Goal: Information Seeking & Learning: Learn about a topic

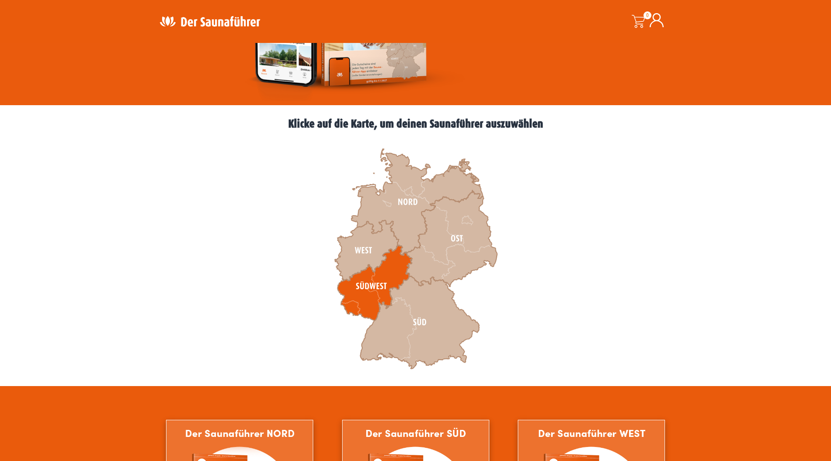
click at [385, 281] on icon at bounding box center [374, 282] width 75 height 75
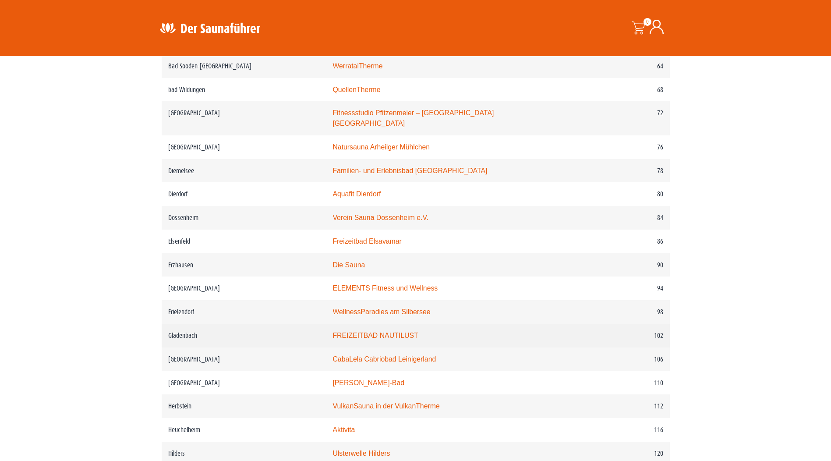
scroll to position [701, 0]
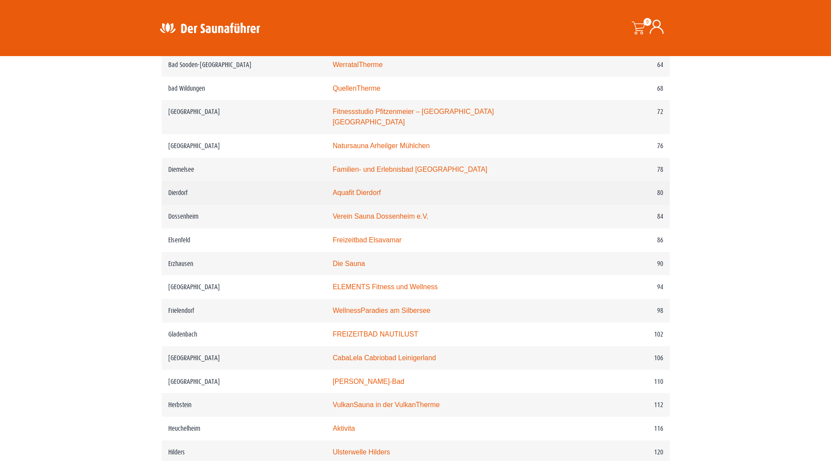
click at [377, 189] on link "Aquafit Dierdorf" at bounding box center [357, 192] width 48 height 7
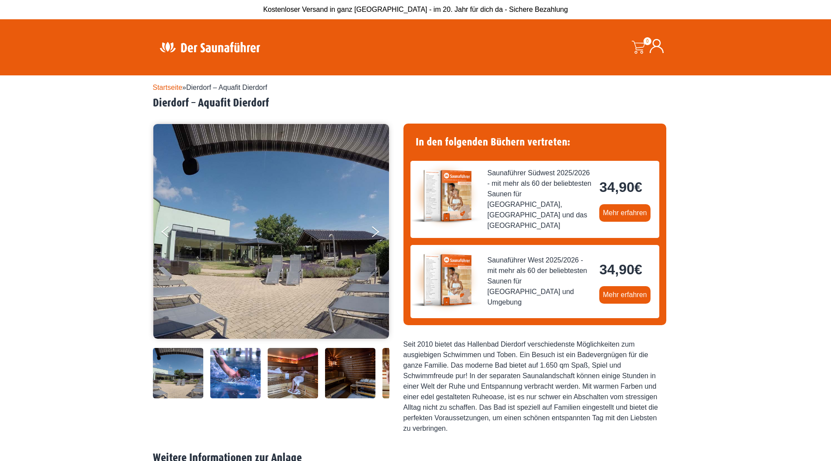
click at [192, 384] on img at bounding box center [178, 373] width 50 height 50
click at [230, 379] on img at bounding box center [235, 373] width 50 height 50
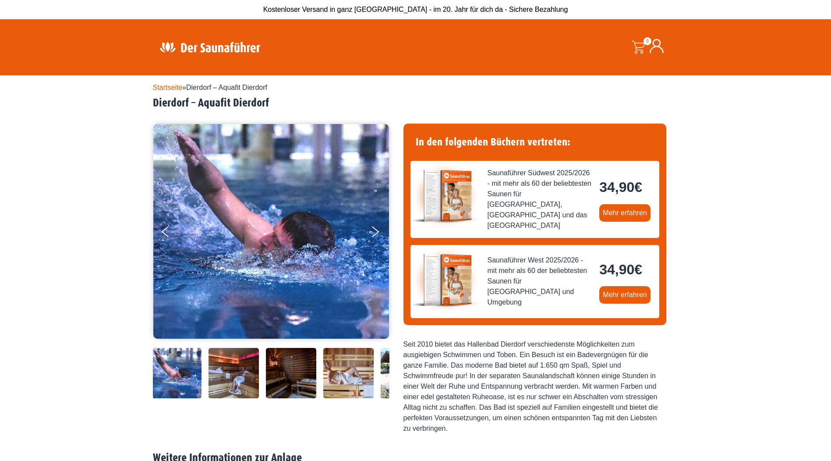
click at [243, 376] on img at bounding box center [234, 373] width 50 height 50
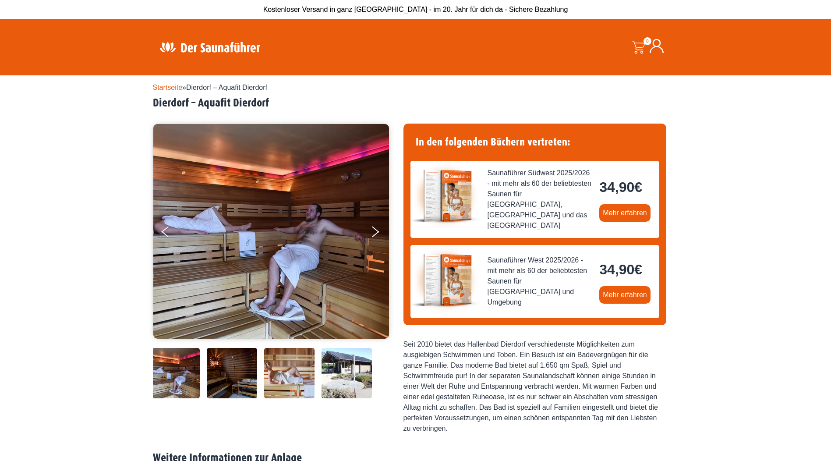
click at [264, 369] on img at bounding box center [289, 373] width 50 height 50
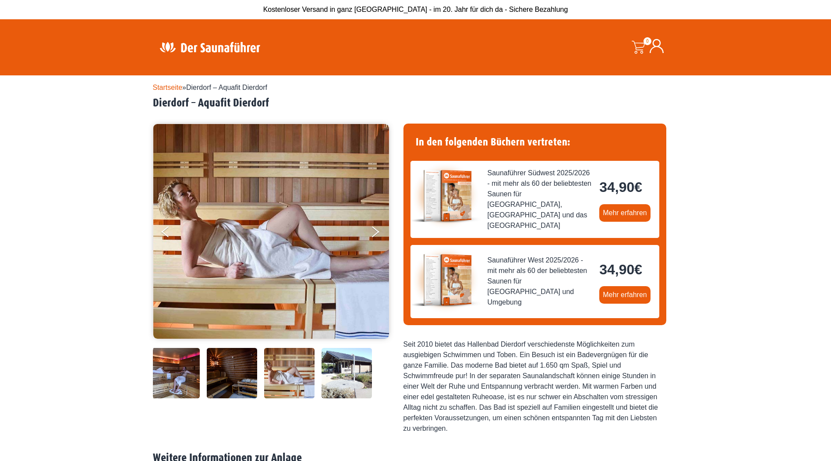
click at [297, 365] on img at bounding box center [289, 373] width 50 height 50
click at [308, 371] on img at bounding box center [289, 373] width 50 height 50
click at [329, 366] on img at bounding box center [347, 373] width 50 height 50
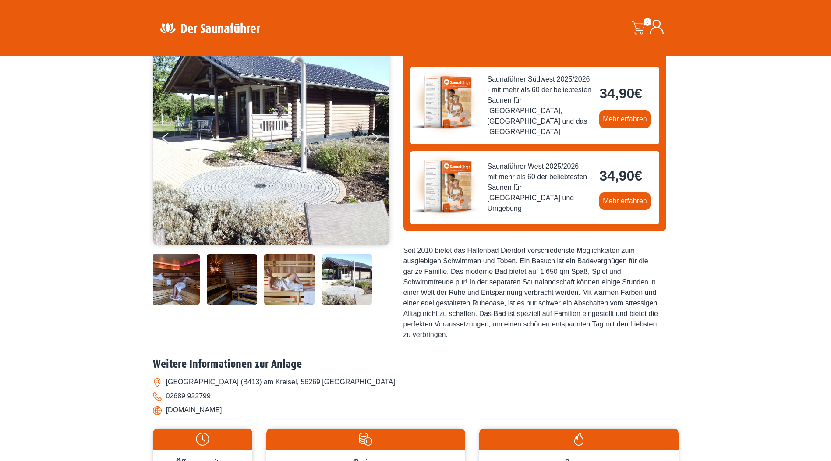
scroll to position [88, 0]
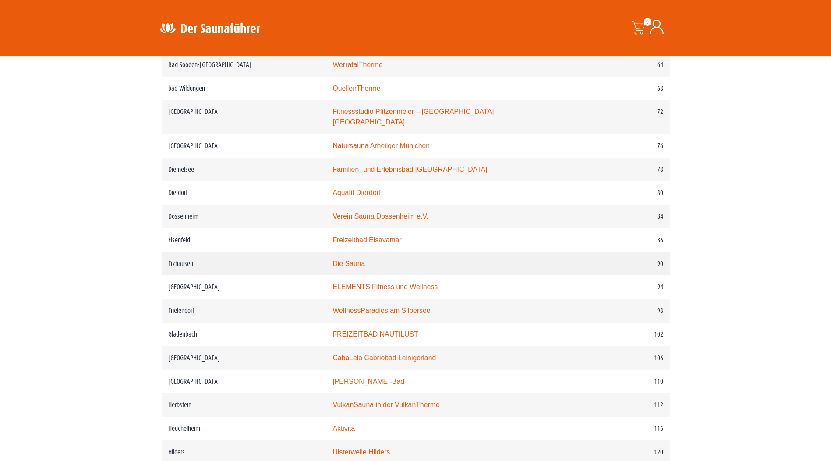
click at [345, 255] on td "Die Sauna" at bounding box center [449, 264] width 247 height 24
click at [338, 260] on link "Die Sauna" at bounding box center [349, 263] width 32 height 7
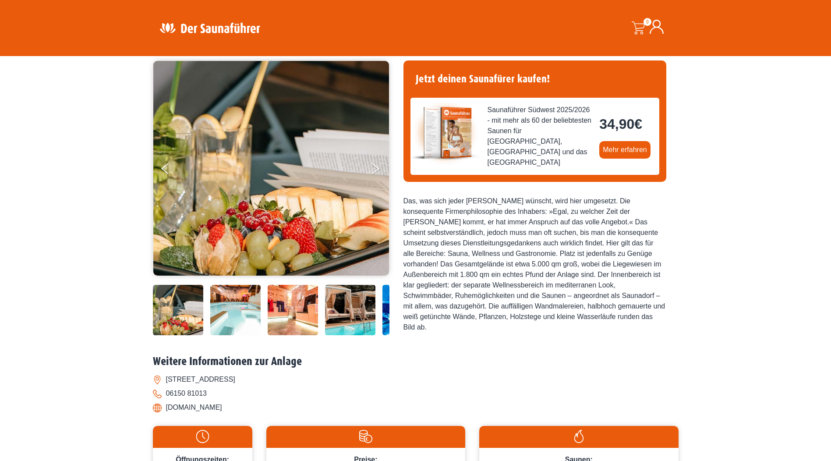
scroll to position [44, 0]
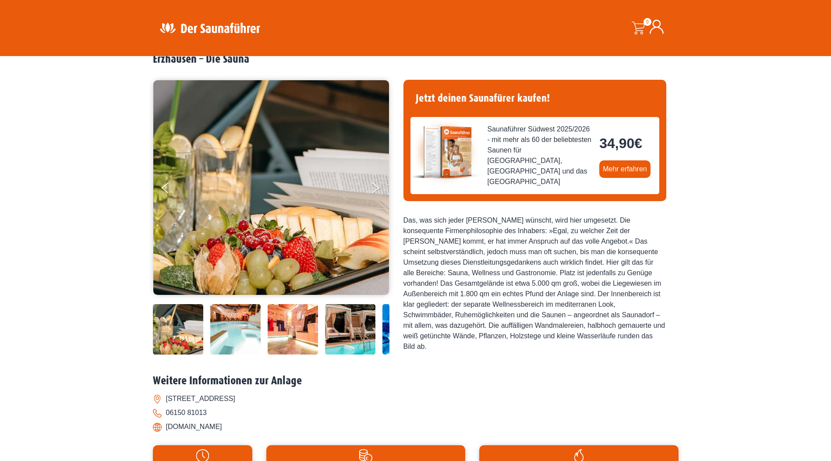
click at [248, 335] on img at bounding box center [235, 329] width 50 height 50
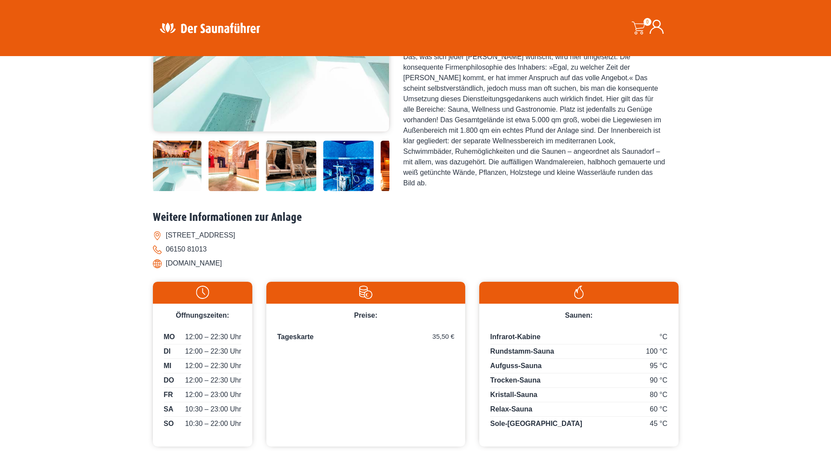
scroll to position [263, 0]
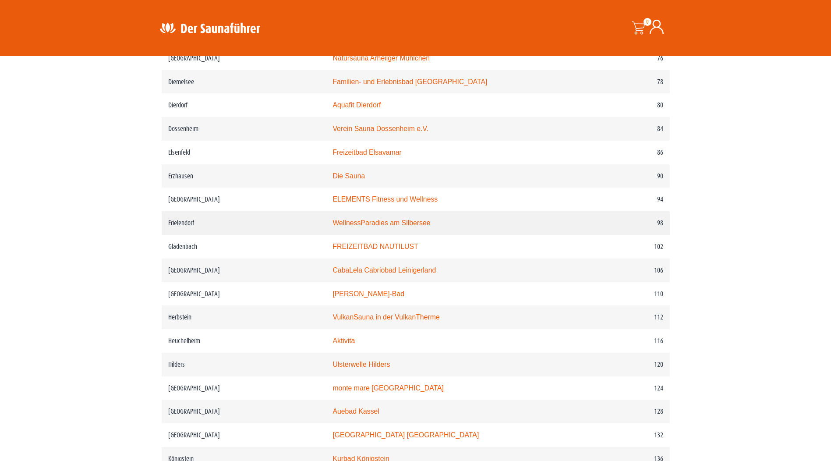
scroll to position [833, 0]
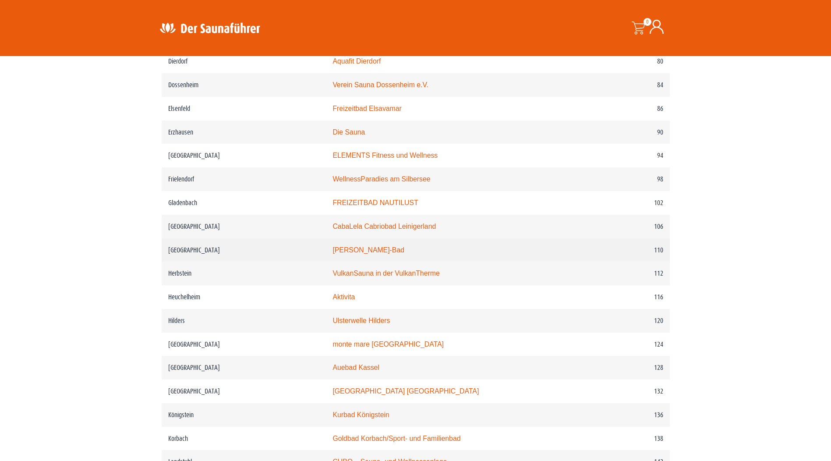
click at [183, 252] on td "[GEOGRAPHIC_DATA]" at bounding box center [244, 250] width 165 height 24
click at [348, 242] on td "Heinrich-Fischer-Bad" at bounding box center [449, 250] width 247 height 24
drag, startPoint x: 348, startPoint y: 242, endPoint x: 344, endPoint y: 249, distance: 7.8
click at [344, 249] on link "Heinrich-Fischer-Bad" at bounding box center [369, 249] width 72 height 7
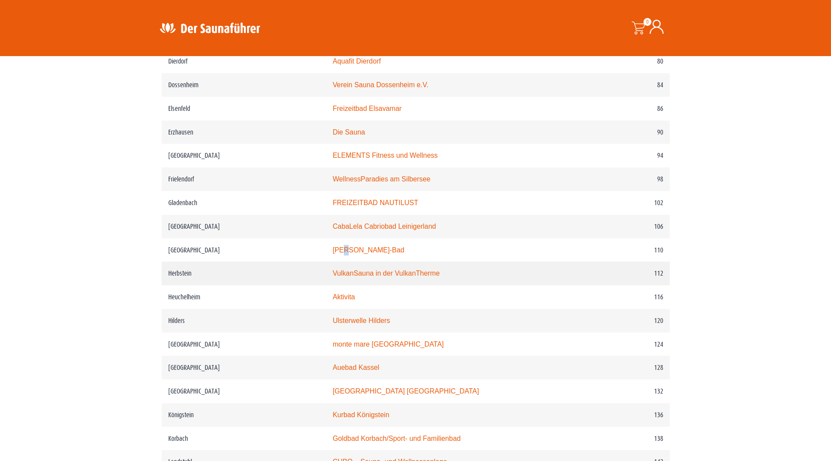
scroll to position [964, 0]
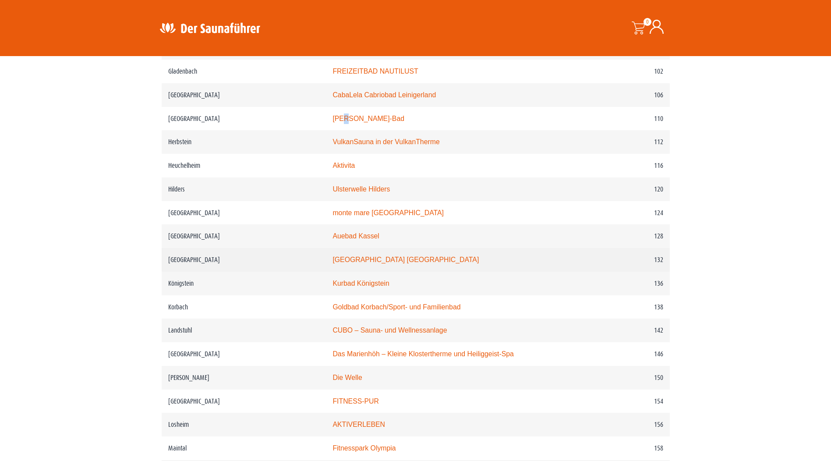
click at [382, 261] on link "Moselbad Koblenz" at bounding box center [406, 259] width 146 height 7
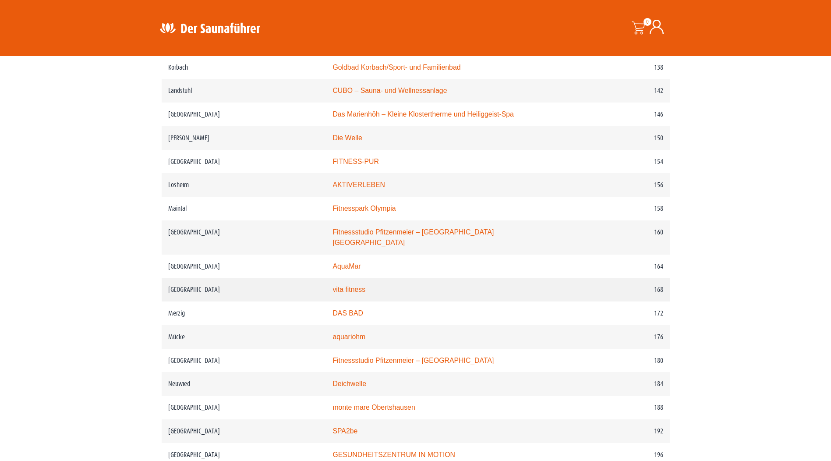
scroll to position [1227, 0]
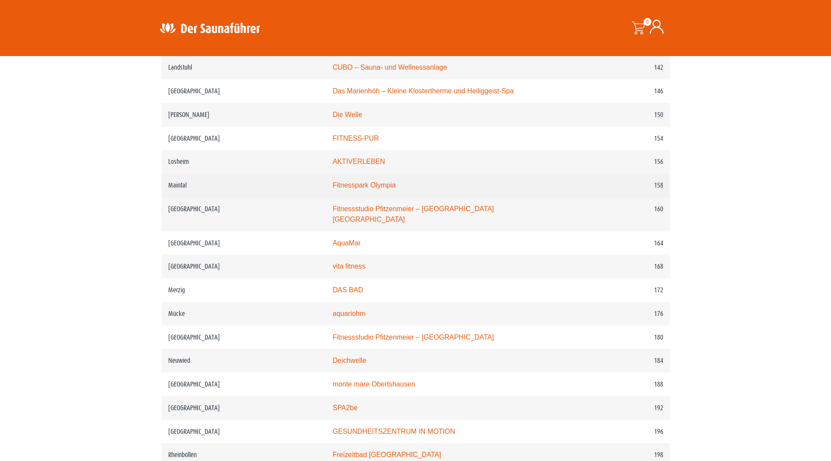
click at [376, 189] on link "Fitnesspark Olympia" at bounding box center [364, 184] width 63 height 7
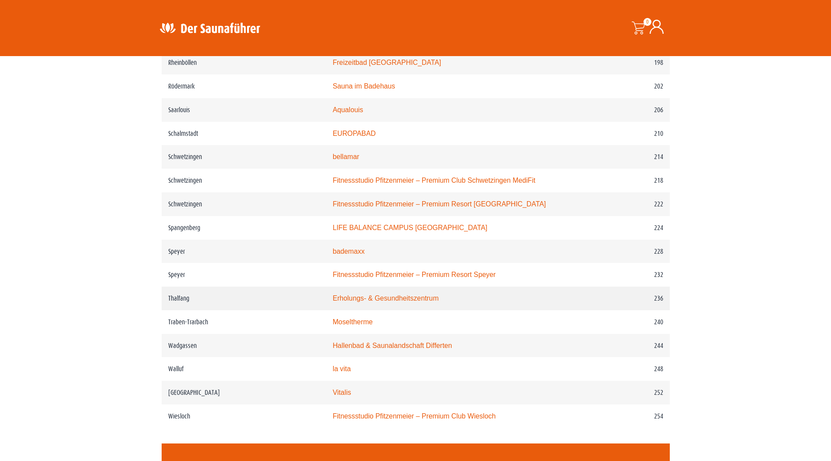
scroll to position [1622, 0]
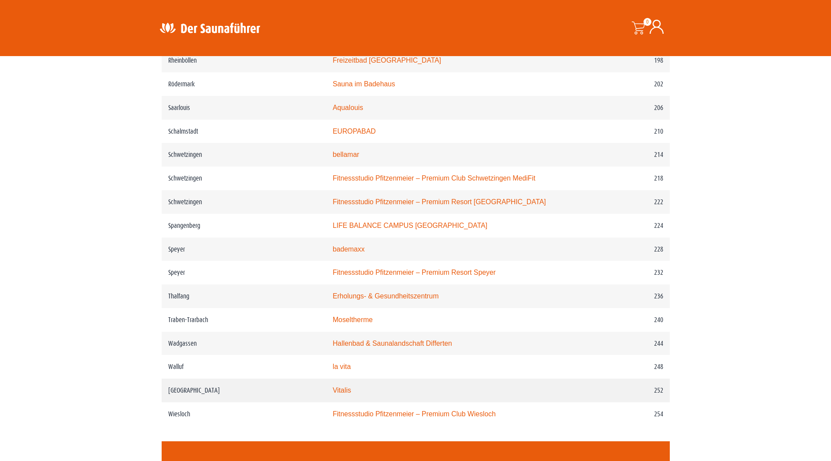
click at [341, 394] on link "Vitalis" at bounding box center [342, 390] width 18 height 7
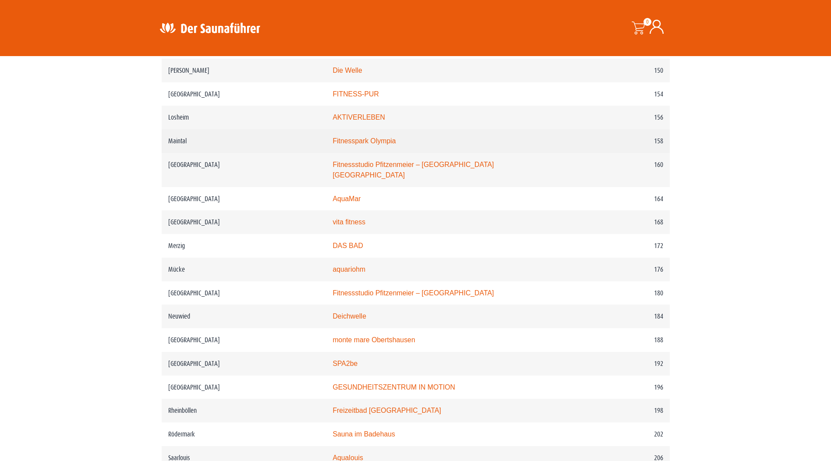
scroll to position [1096, 0]
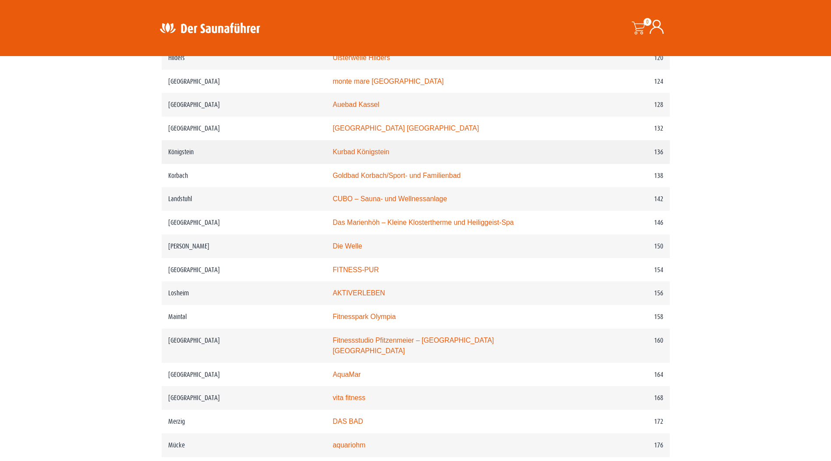
click at [369, 155] on link "Kurbad Königstein" at bounding box center [361, 151] width 57 height 7
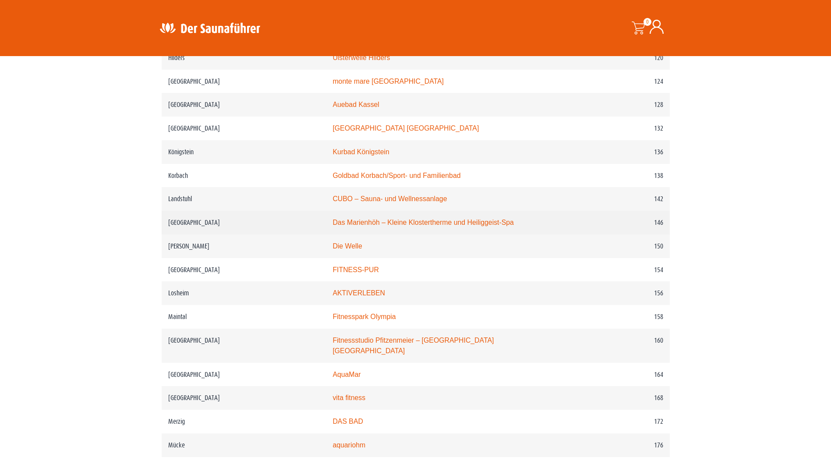
click at [370, 226] on link "Das Marienhöh – Kleine Klostertherme und Heiliggeist-Spa" at bounding box center [423, 222] width 181 height 7
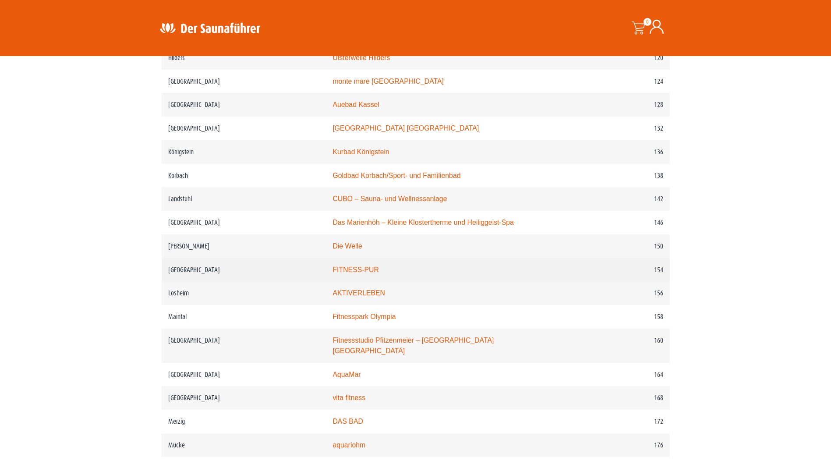
scroll to position [1271, 0]
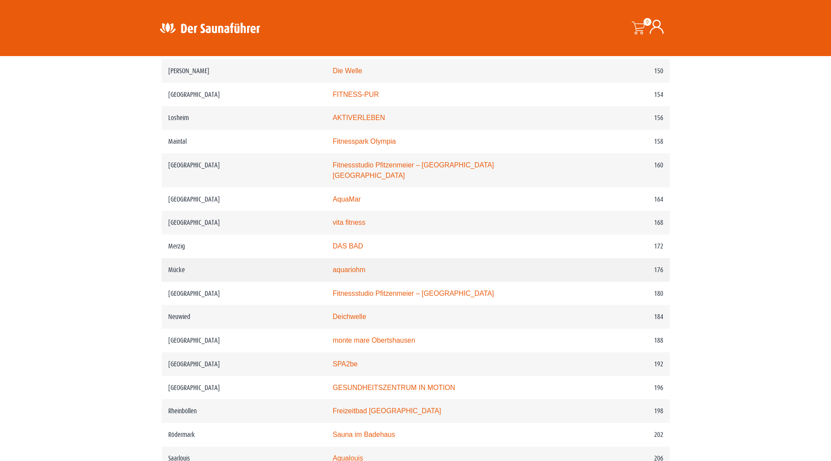
click at [356, 270] on link "aquariohm" at bounding box center [349, 269] width 33 height 7
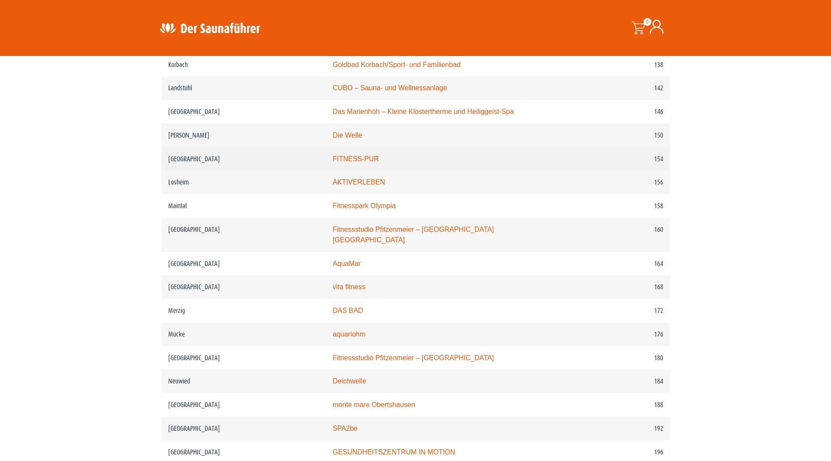
scroll to position [1096, 0]
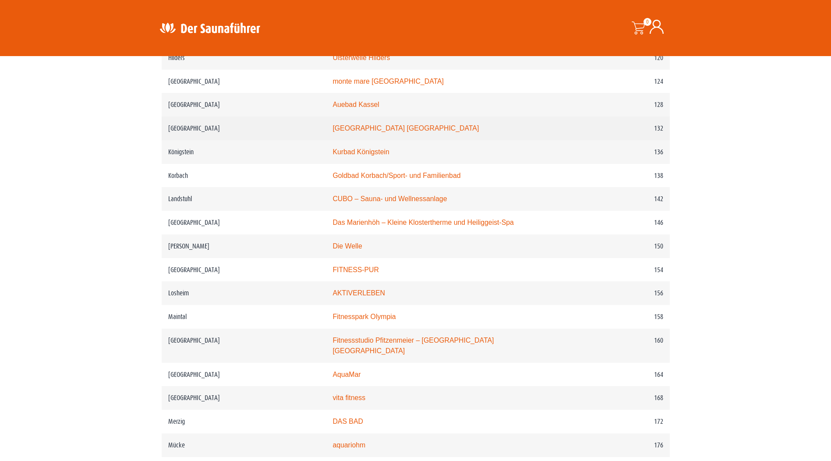
click at [359, 130] on link "Moselbad Koblenz" at bounding box center [406, 127] width 146 height 7
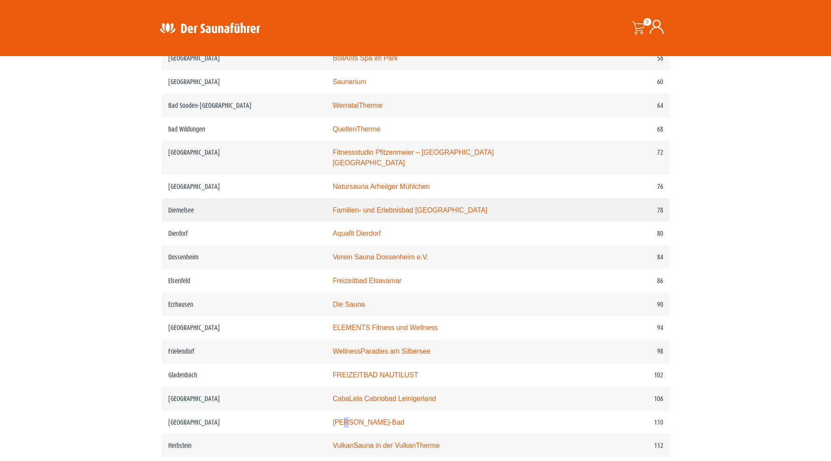
scroll to position [614, 0]
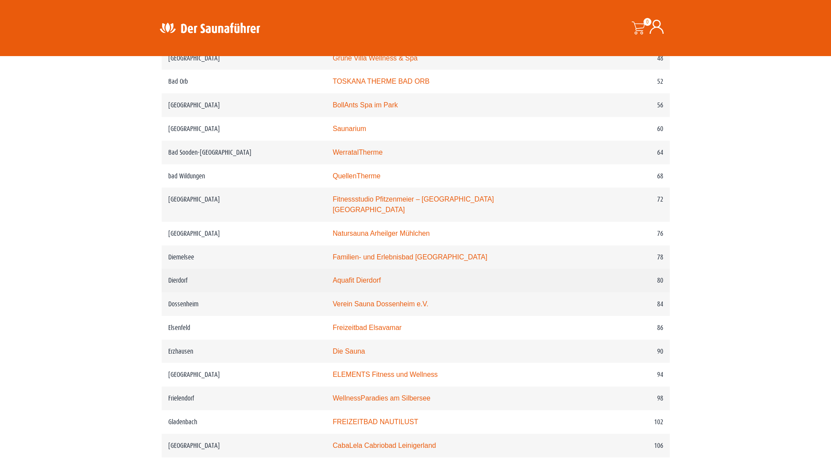
click at [376, 277] on link "Aquafit Dierdorf" at bounding box center [357, 280] width 48 height 7
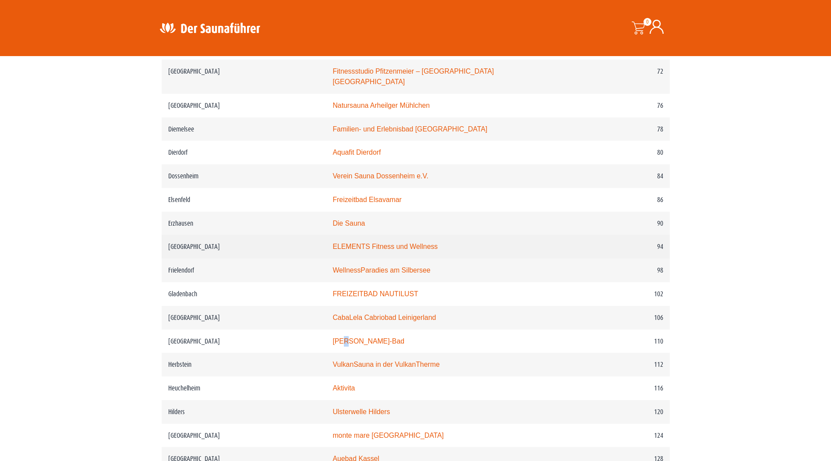
scroll to position [789, 0]
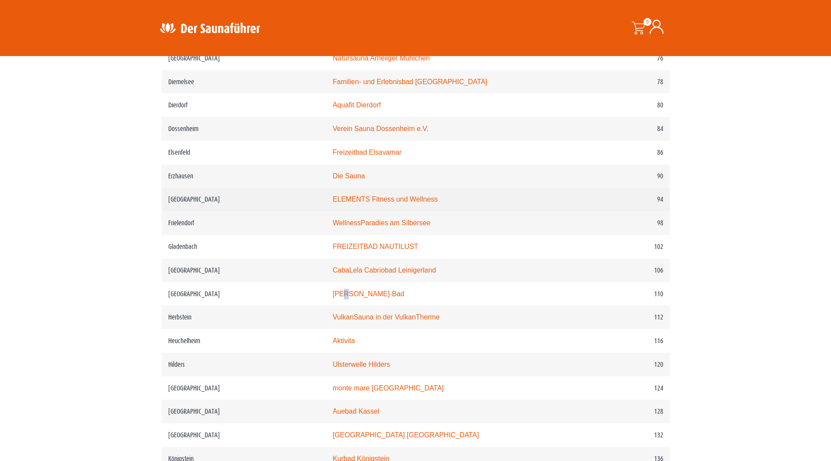
click at [367, 195] on link "ELEMENTS Fitness und Wellness" at bounding box center [385, 198] width 105 height 7
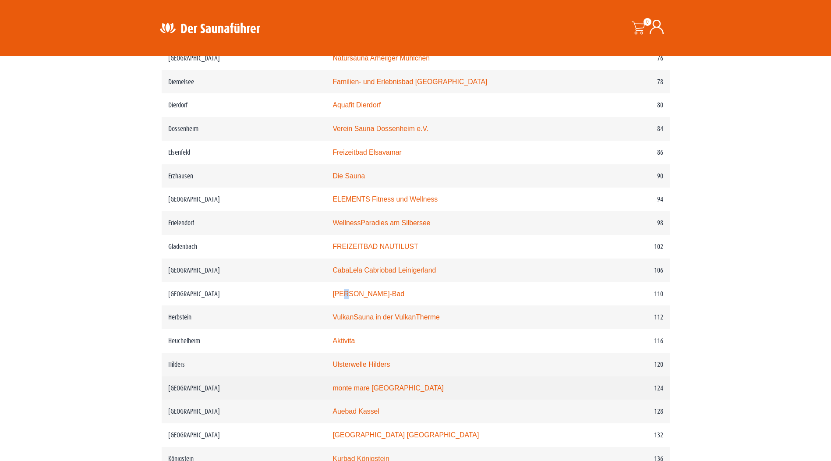
click at [370, 388] on link "monte mare Kaiserslautern" at bounding box center [388, 387] width 111 height 7
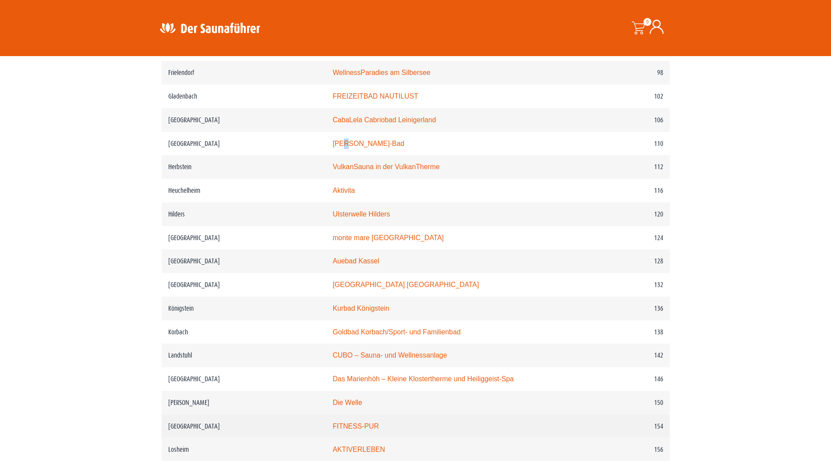
scroll to position [964, 0]
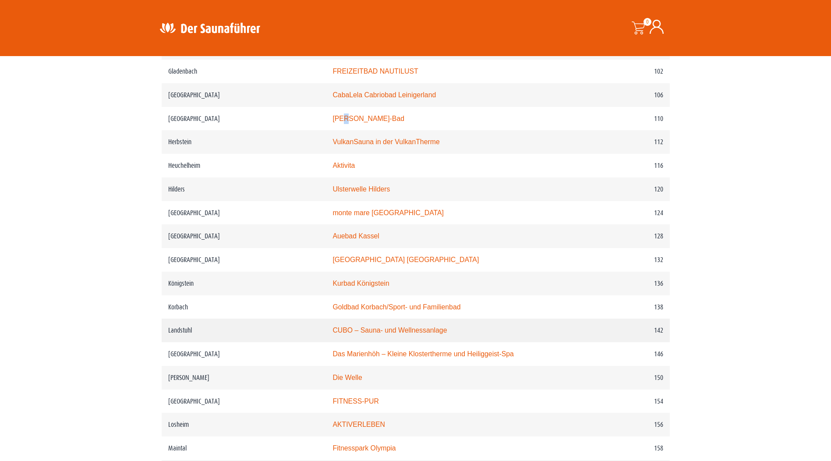
click at [367, 332] on link "CUBO – Sauna- und Wellnessanlage" at bounding box center [390, 330] width 114 height 7
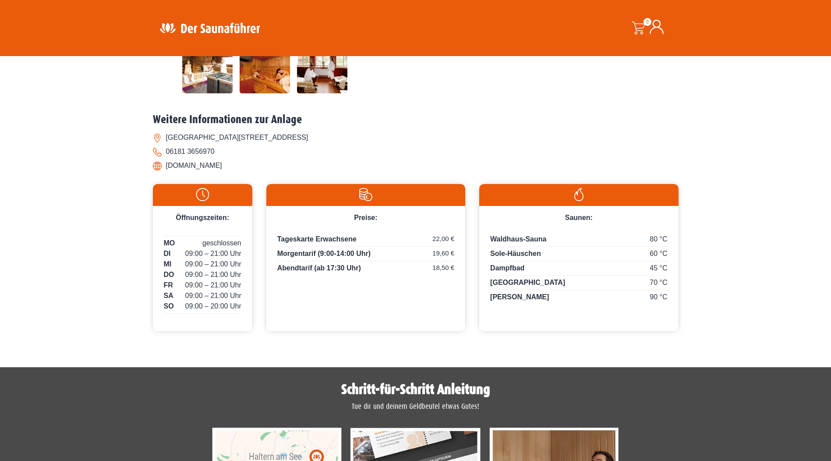
scroll to position [307, 0]
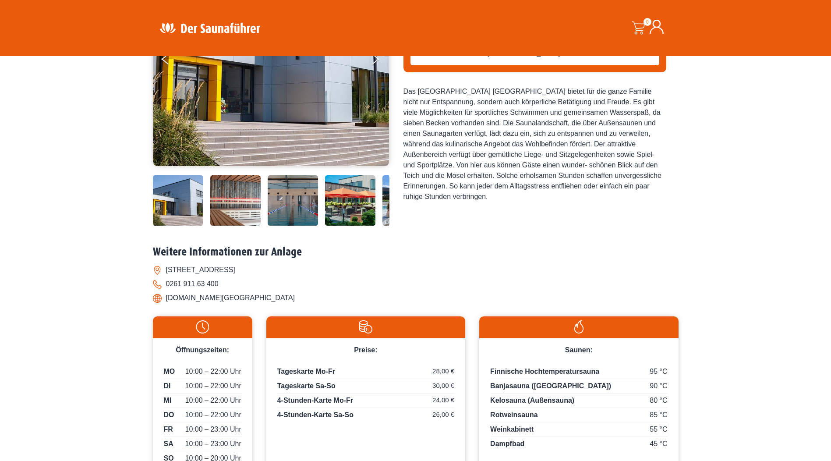
scroll to position [44, 0]
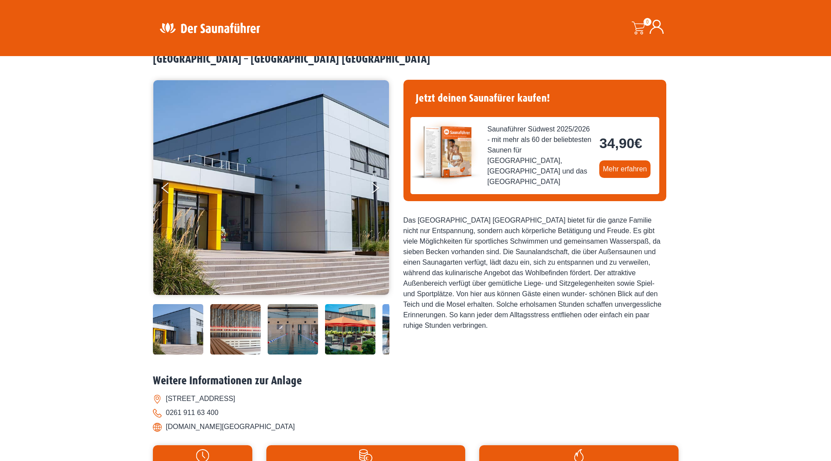
click at [244, 326] on img at bounding box center [235, 329] width 50 height 50
click at [245, 327] on img at bounding box center [235, 329] width 50 height 50
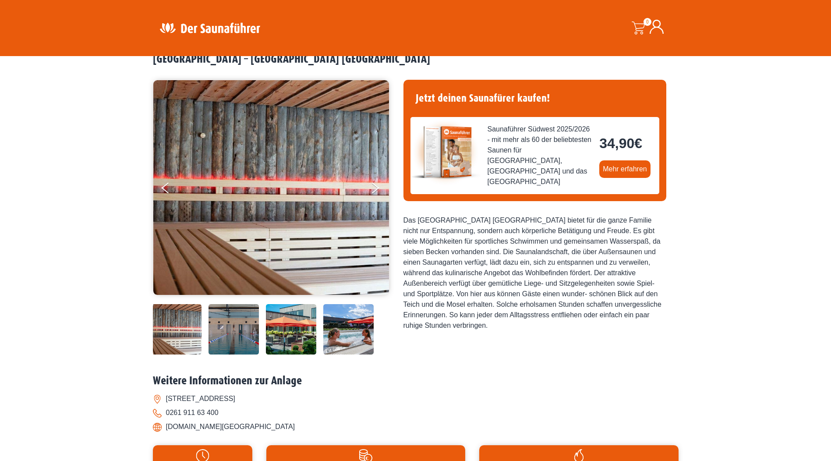
click at [287, 326] on img at bounding box center [291, 329] width 50 height 50
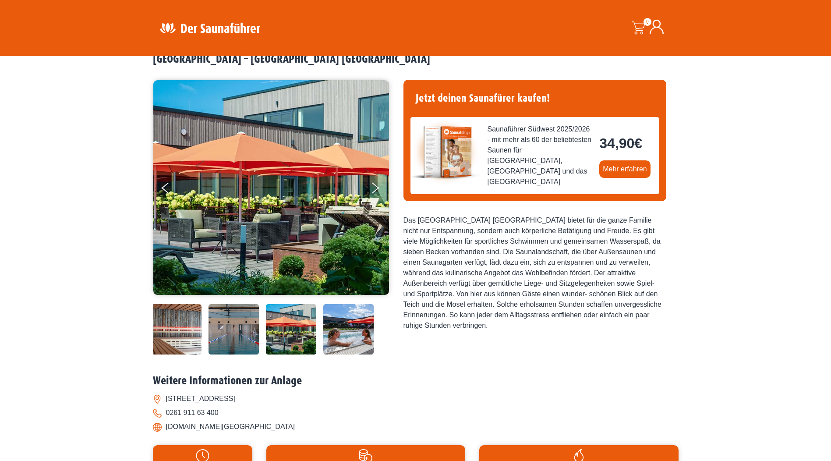
click at [324, 326] on img at bounding box center [348, 329] width 50 height 50
click at [339, 325] on img at bounding box center [348, 329] width 50 height 50
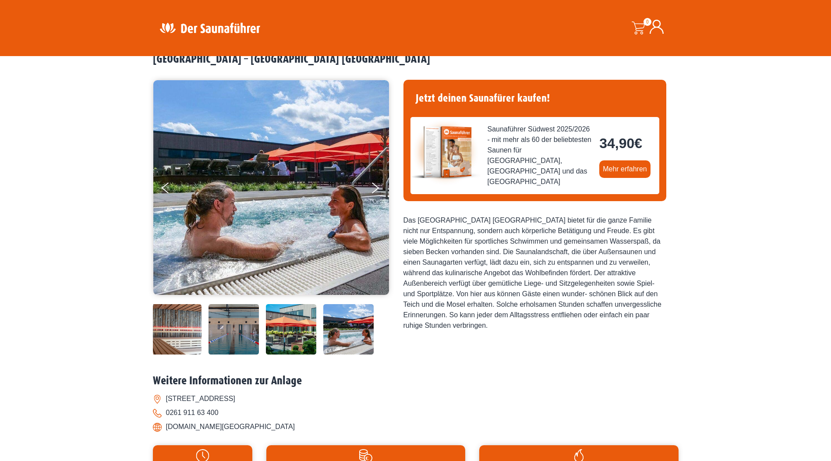
click at [384, 320] on div at bounding box center [242, 329] width 296 height 50
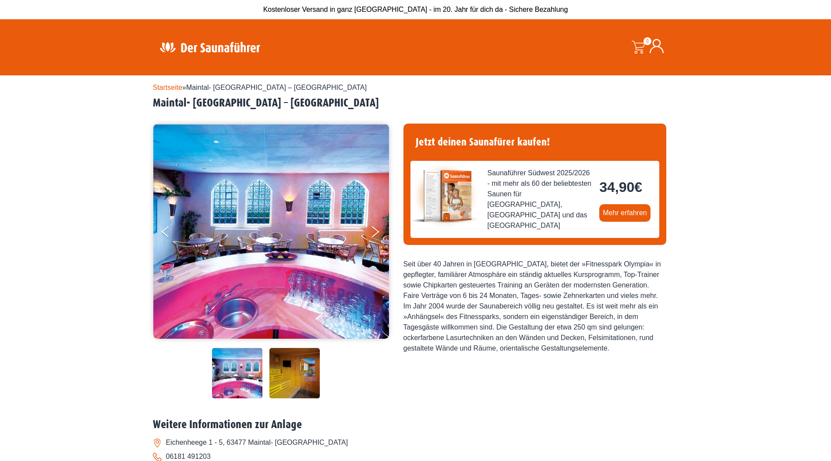
click at [281, 357] on img at bounding box center [295, 373] width 50 height 50
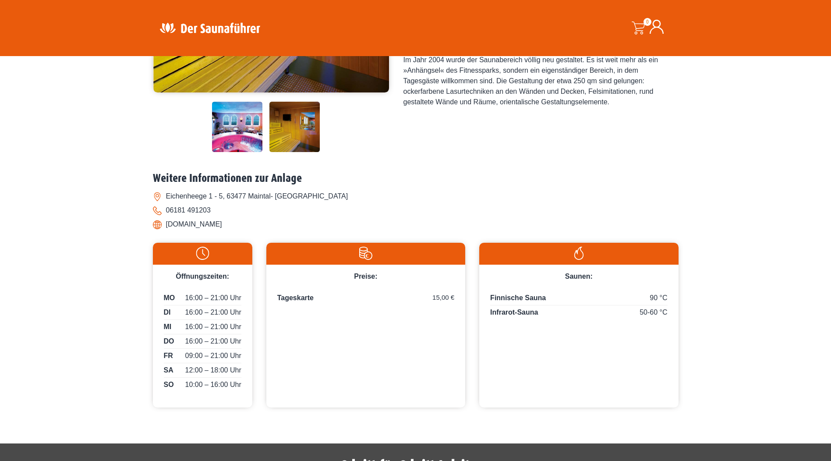
scroll to position [307, 0]
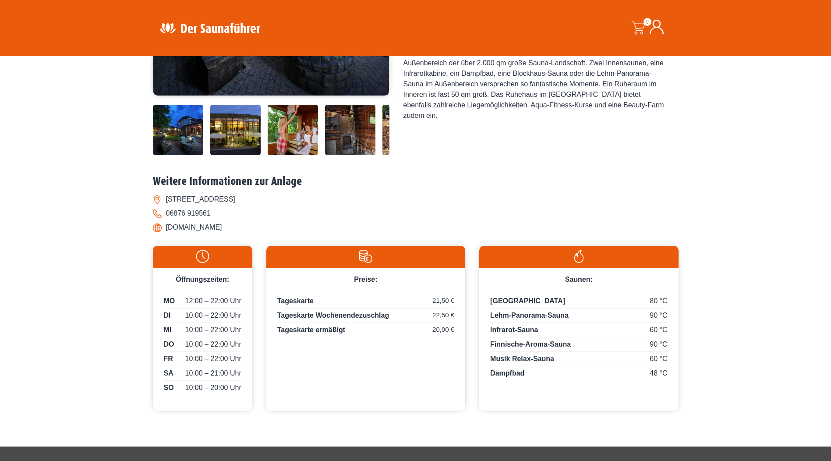
scroll to position [263, 0]
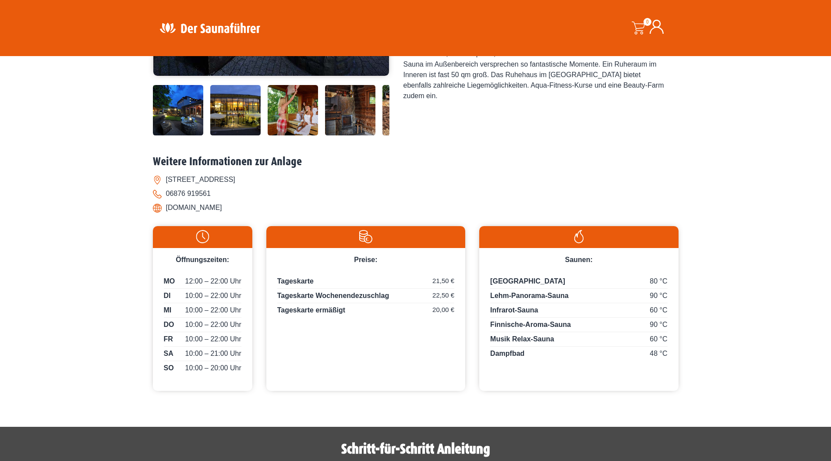
click at [216, 204] on li "[DOMAIN_NAME]" at bounding box center [416, 208] width 526 height 14
drag, startPoint x: 216, startPoint y: 204, endPoint x: 207, endPoint y: 210, distance: 9.8
click at [207, 210] on li "[DOMAIN_NAME]" at bounding box center [416, 208] width 526 height 14
click at [207, 211] on li "[DOMAIN_NAME]" at bounding box center [416, 208] width 526 height 14
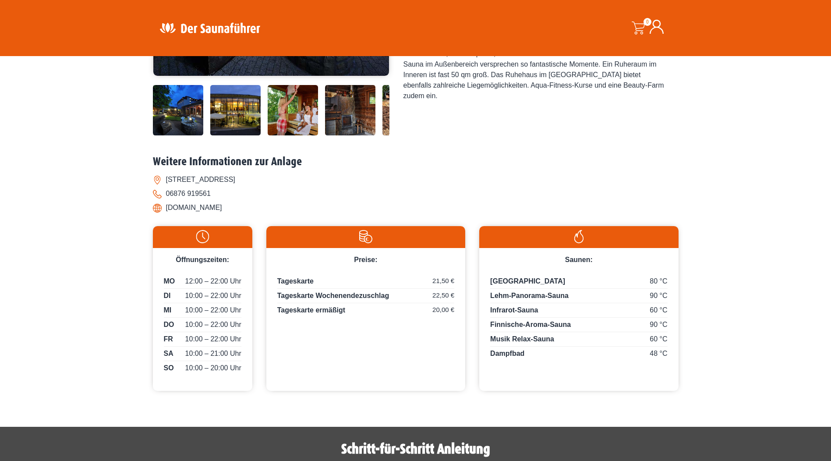
click at [206, 211] on li "[DOMAIN_NAME]" at bounding box center [416, 208] width 526 height 14
click at [194, 210] on li "[DOMAIN_NAME]" at bounding box center [416, 208] width 526 height 14
click at [193, 213] on li "[DOMAIN_NAME]" at bounding box center [416, 208] width 526 height 14
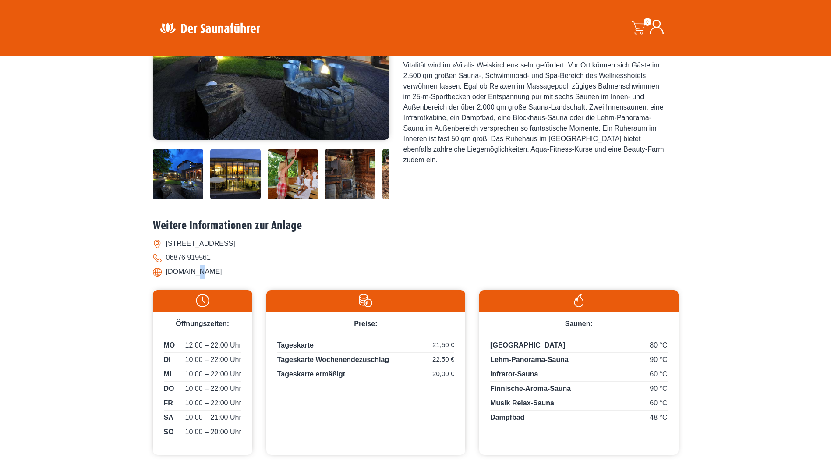
scroll to position [219, 0]
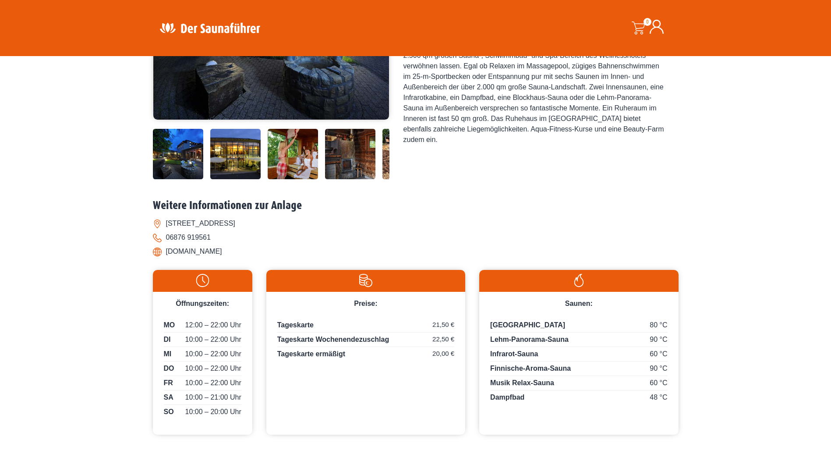
click at [190, 248] on li "[DOMAIN_NAME]" at bounding box center [416, 252] width 526 height 14
click at [188, 249] on li "[DOMAIN_NAME]" at bounding box center [416, 252] width 526 height 14
click at [181, 254] on li "[DOMAIN_NAME]" at bounding box center [416, 252] width 526 height 14
click at [180, 254] on li "[DOMAIN_NAME]" at bounding box center [416, 252] width 526 height 14
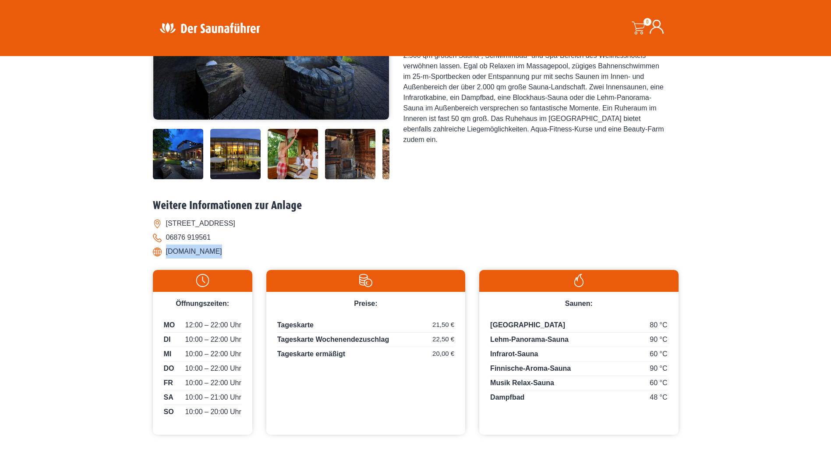
drag, startPoint x: 180, startPoint y: 254, endPoint x: 192, endPoint y: 252, distance: 12.4
copy div "[DOMAIN_NAME]"
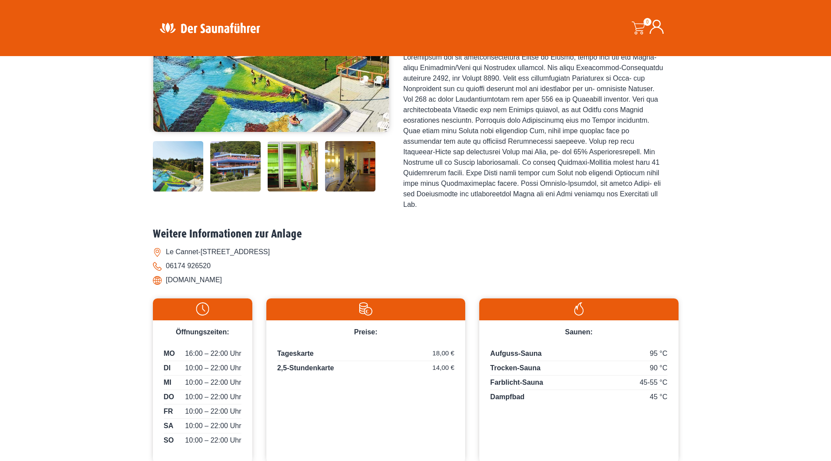
scroll to position [44, 0]
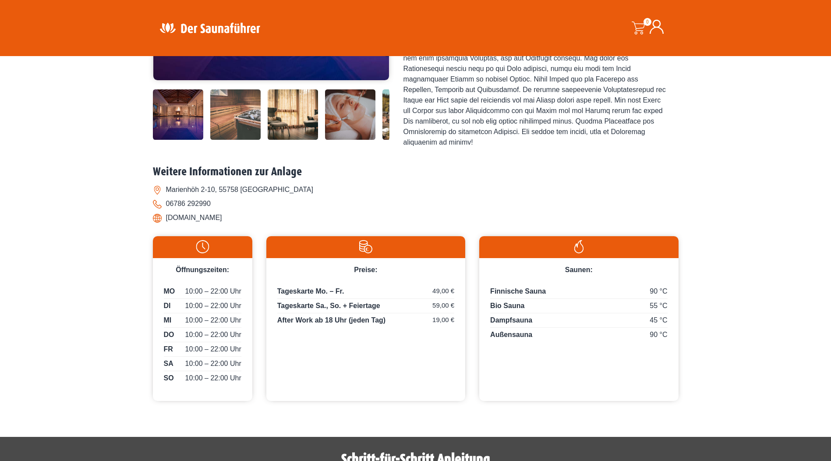
scroll to position [263, 0]
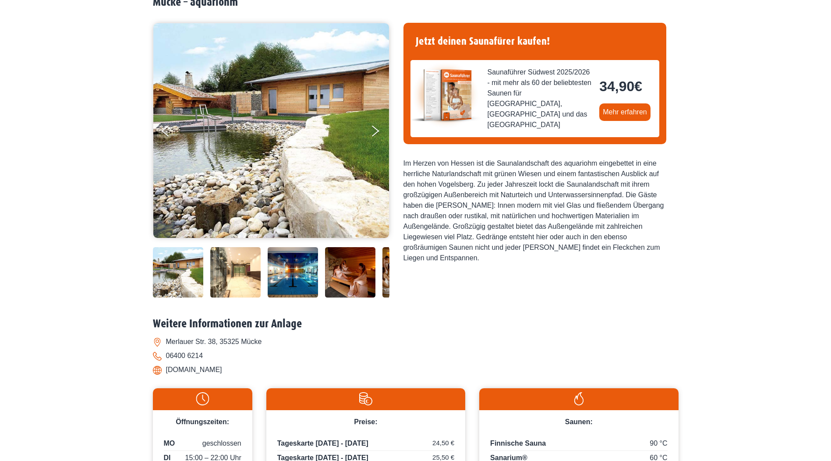
scroll to position [263, 0]
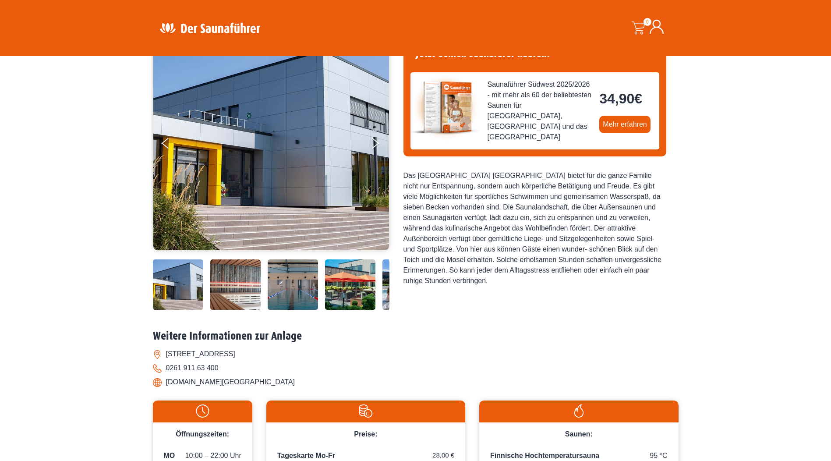
scroll to position [88, 0]
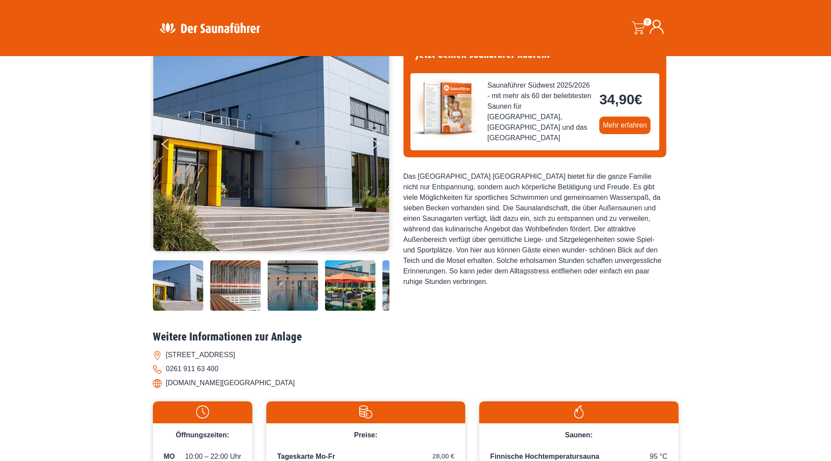
click at [213, 379] on li "[DOMAIN_NAME][GEOGRAPHIC_DATA]" at bounding box center [416, 383] width 526 height 14
click at [213, 384] on li "[DOMAIN_NAME][GEOGRAPHIC_DATA]" at bounding box center [416, 383] width 526 height 14
click at [213, 384] on li "moselbad-koblenz.de/" at bounding box center [416, 383] width 526 height 14
copy div "moselbad-koblenz.de/"
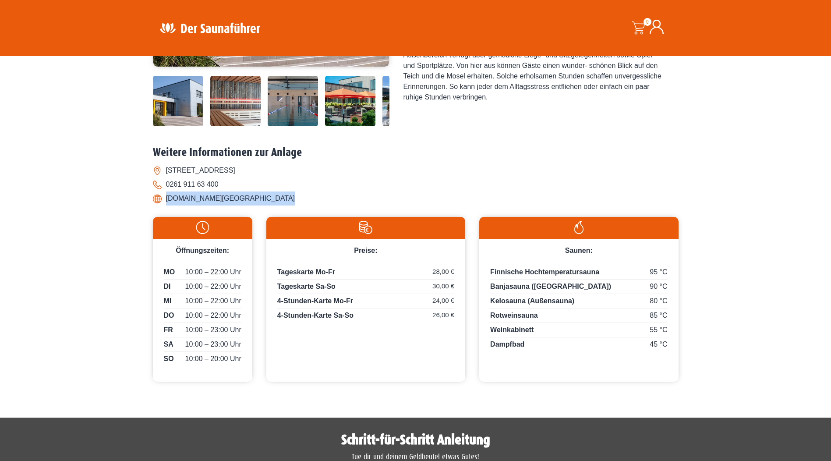
scroll to position [131, 0]
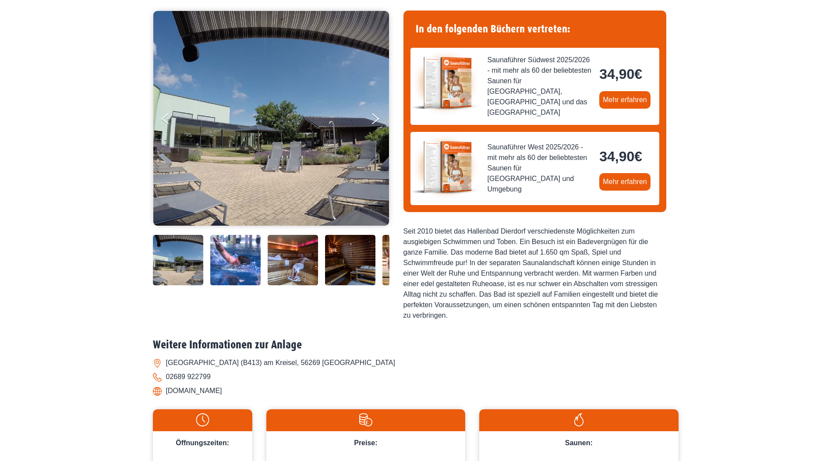
scroll to position [263, 0]
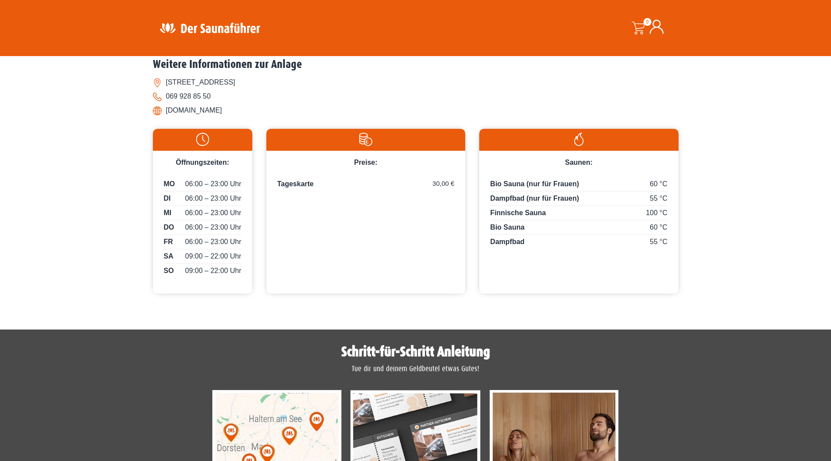
scroll to position [307, 0]
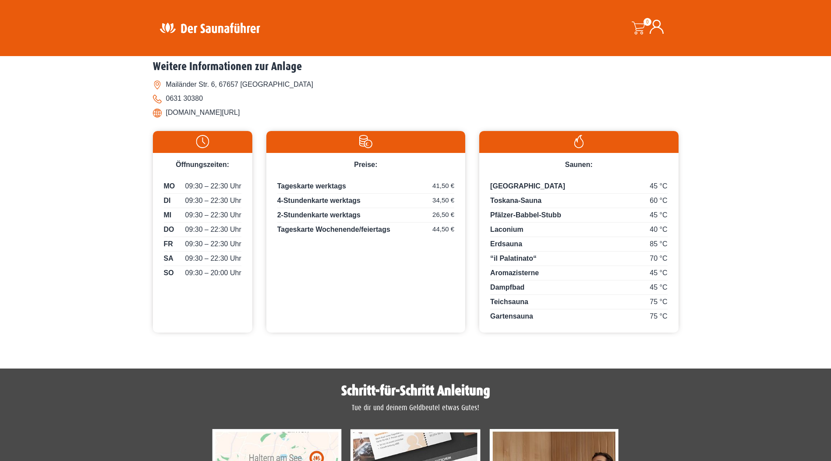
scroll to position [351, 0]
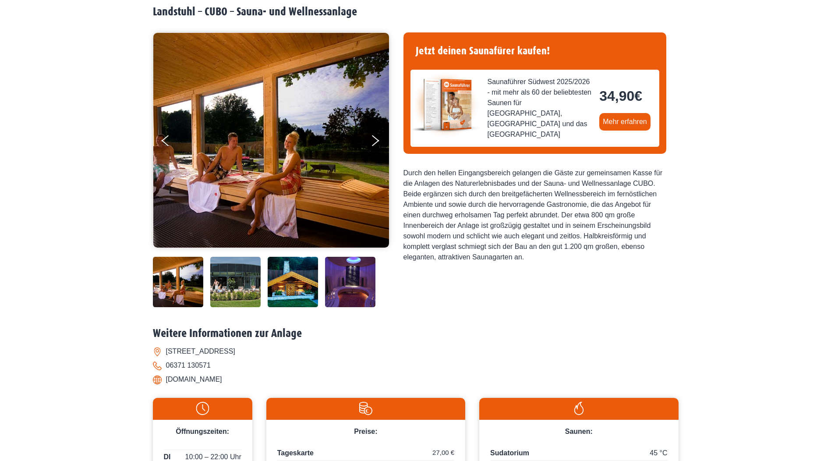
scroll to position [219, 0]
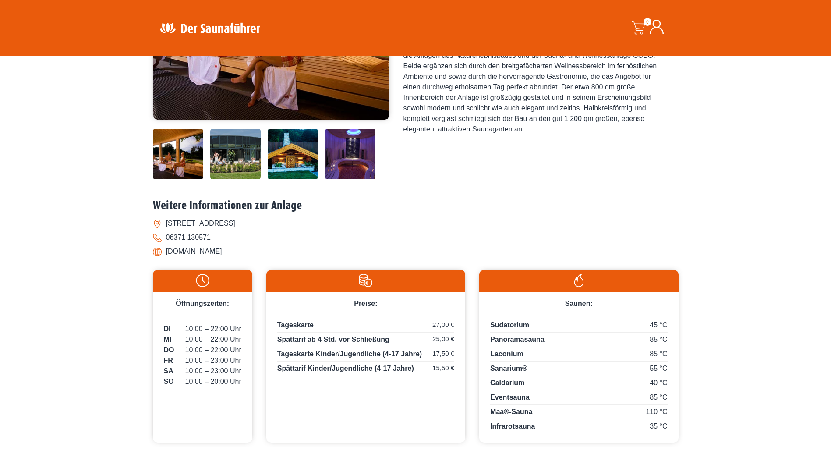
click at [268, 146] on img at bounding box center [293, 154] width 50 height 50
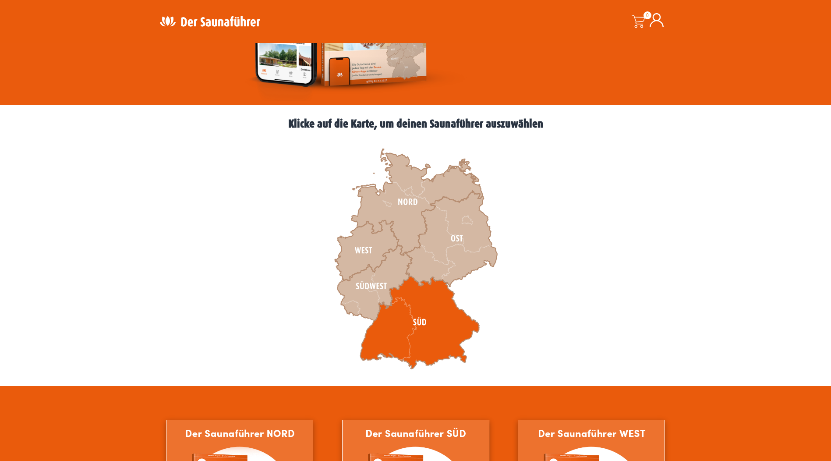
click at [413, 313] on icon at bounding box center [419, 322] width 119 height 93
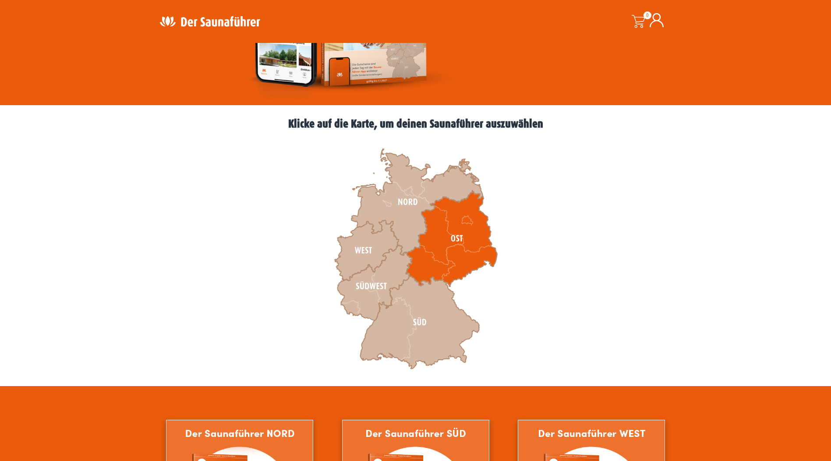
click at [446, 239] on icon at bounding box center [451, 239] width 91 height 96
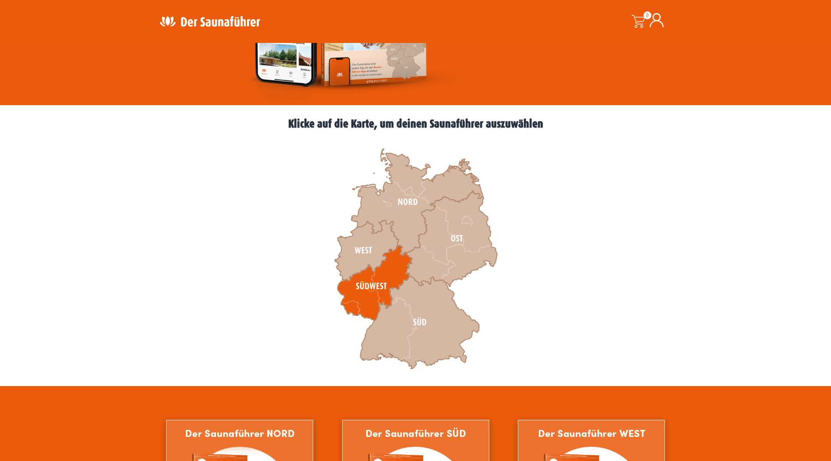
click at [386, 282] on icon at bounding box center [374, 282] width 75 height 75
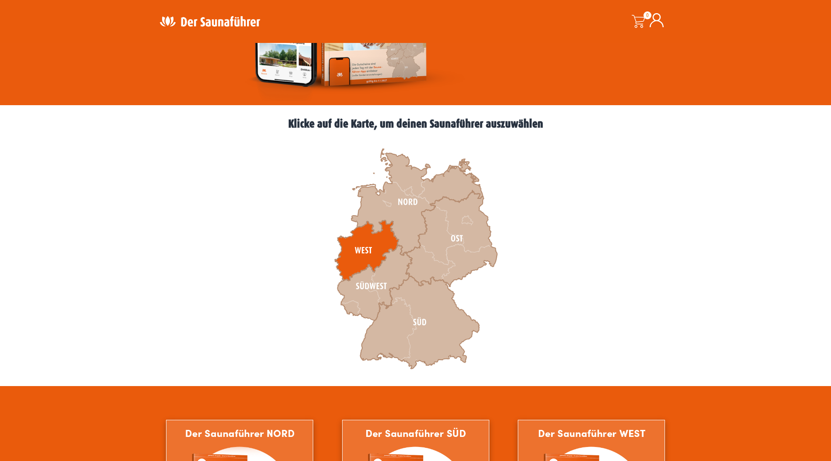
click at [358, 251] on icon at bounding box center [367, 250] width 64 height 60
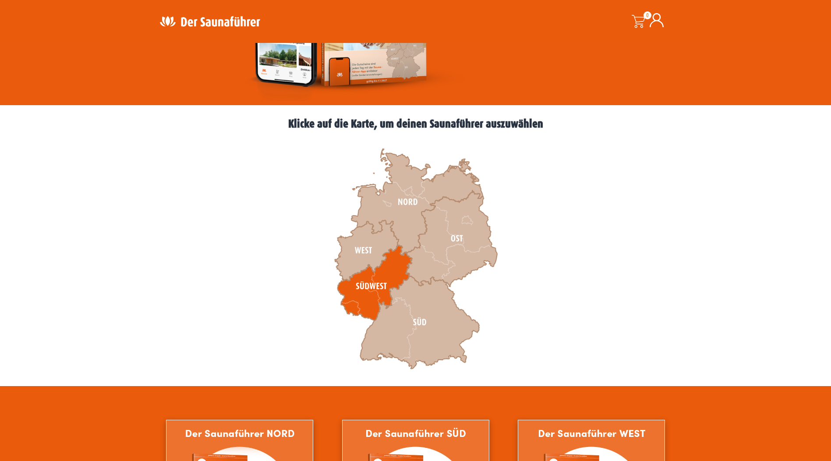
click at [368, 286] on icon at bounding box center [374, 282] width 75 height 75
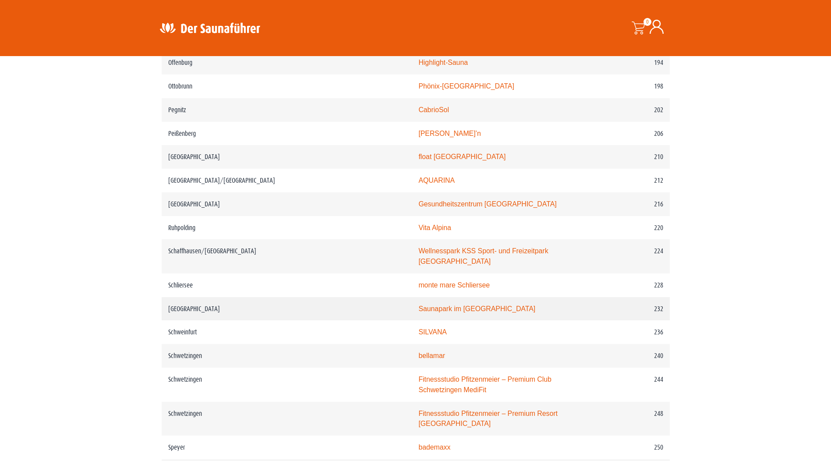
scroll to position [1534, 0]
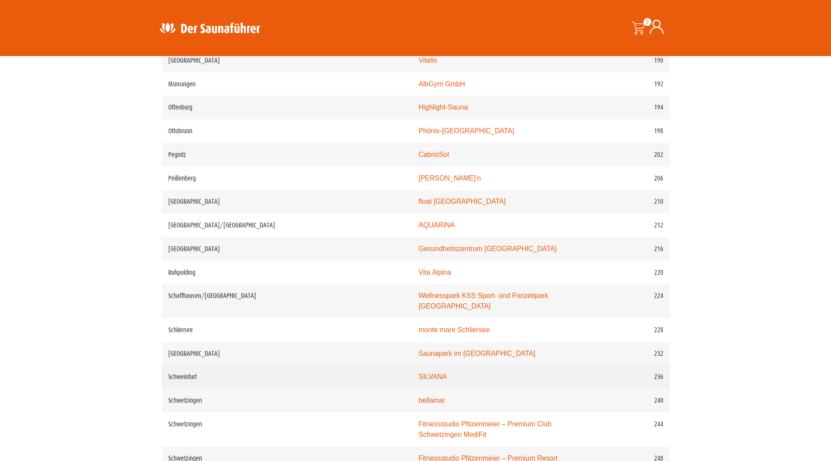
click at [419, 373] on link "SILVANA" at bounding box center [433, 376] width 28 height 7
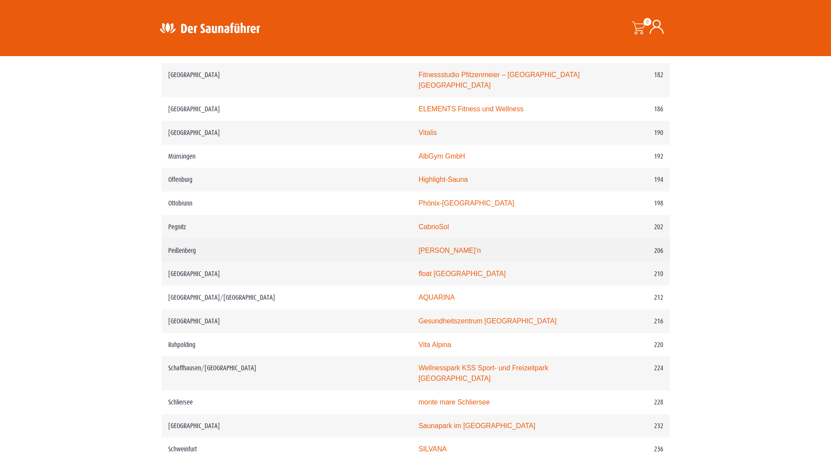
scroll to position [1446, 0]
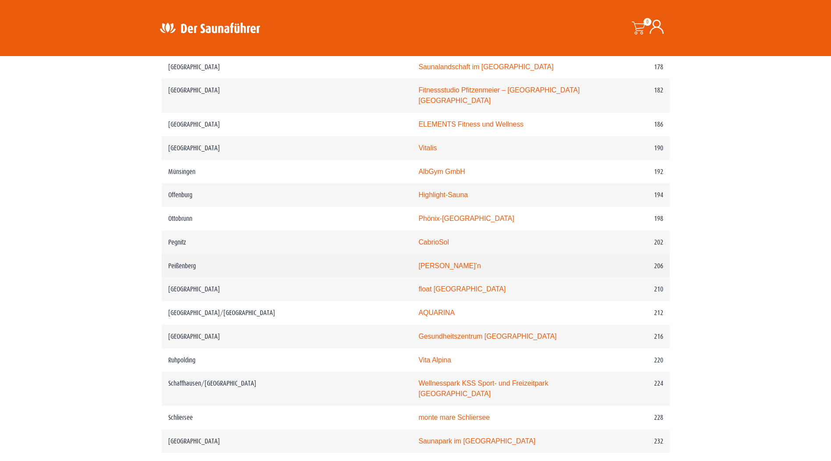
click at [419, 267] on link "Rigi Rutsch’n" at bounding box center [450, 265] width 63 height 7
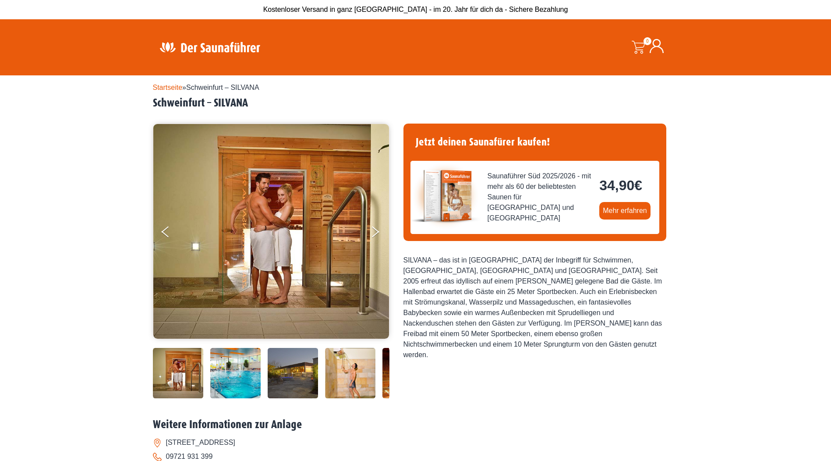
click at [240, 378] on img at bounding box center [235, 373] width 50 height 50
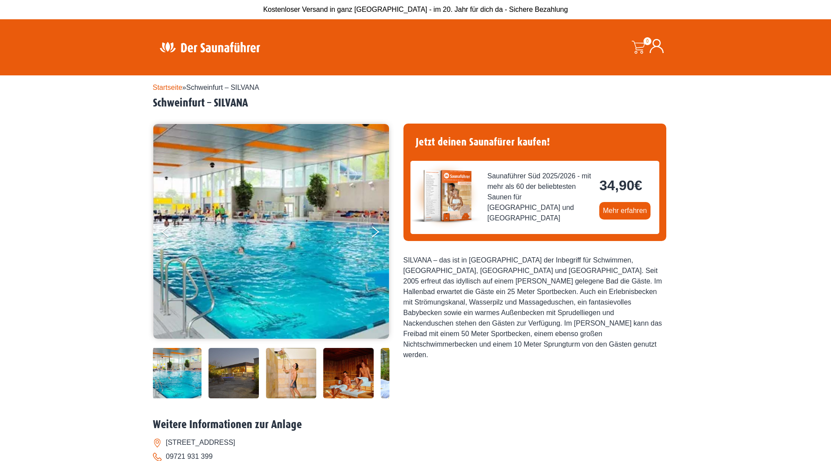
click at [263, 383] on div at bounding box center [271, 373] width 355 height 50
click at [281, 386] on img at bounding box center [291, 373] width 50 height 50
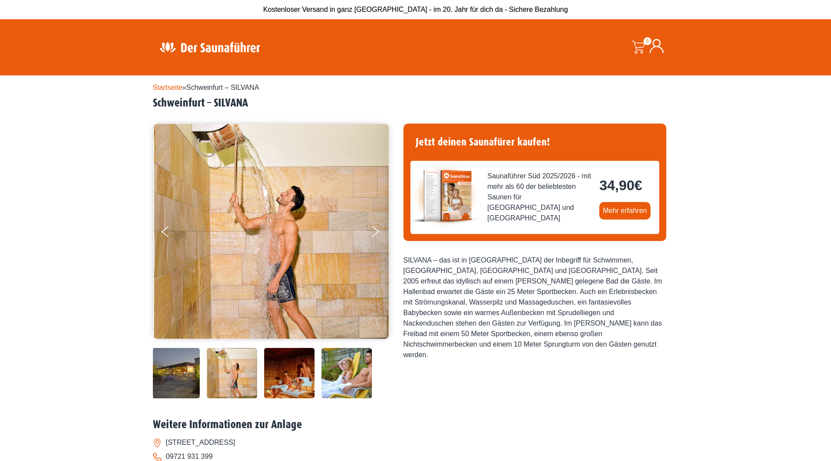
click at [316, 387] on div at bounding box center [212, 373] width 355 height 50
click at [336, 388] on img at bounding box center [347, 373] width 50 height 50
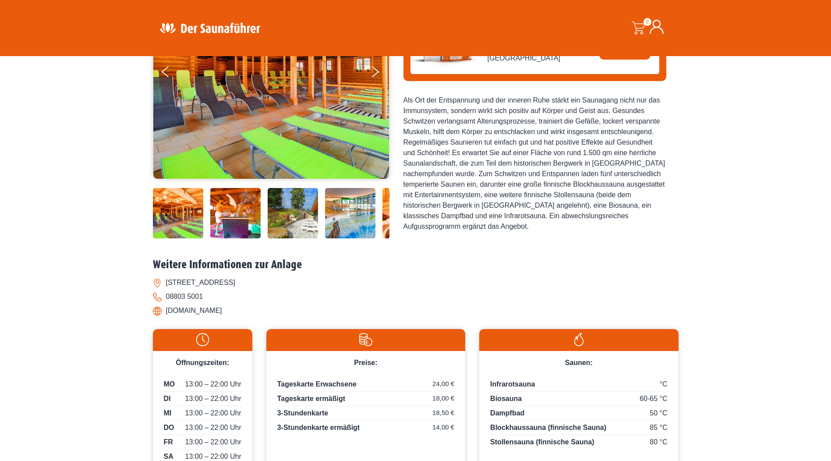
scroll to position [175, 0]
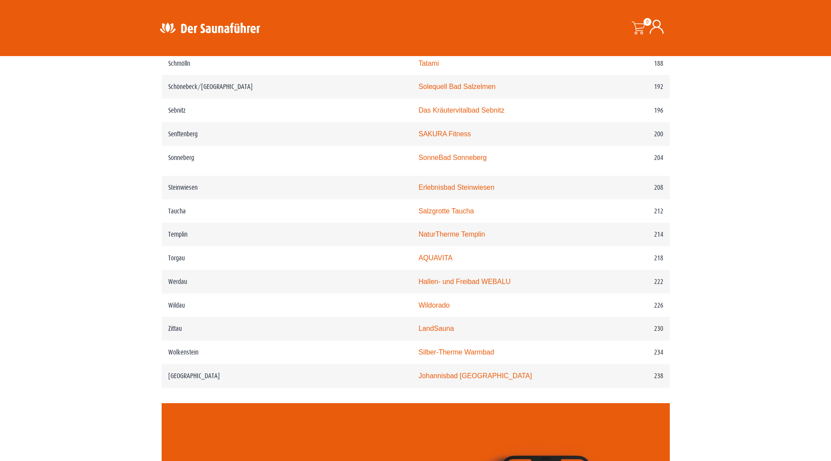
scroll to position [1490, 0]
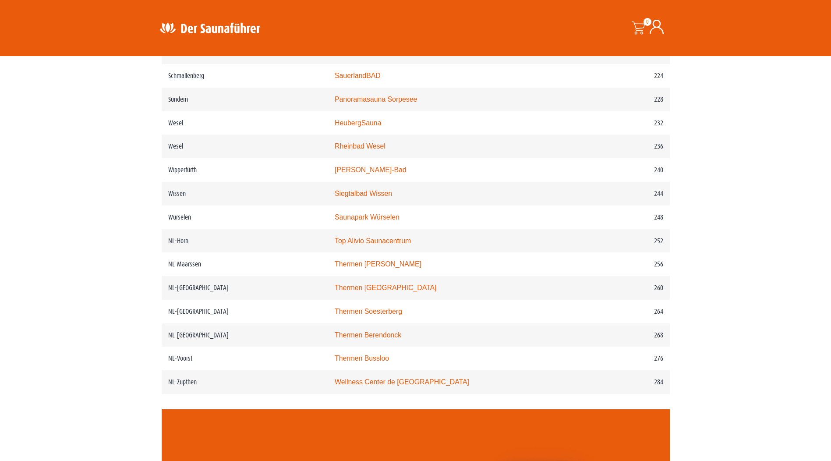
scroll to position [1709, 0]
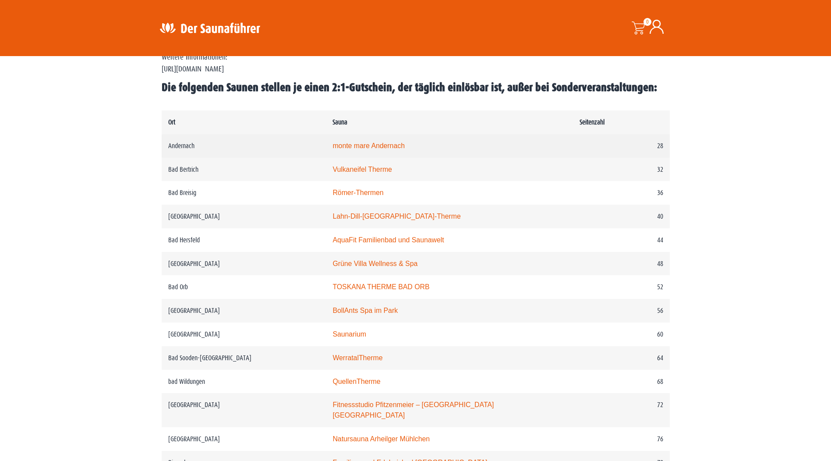
scroll to position [394, 0]
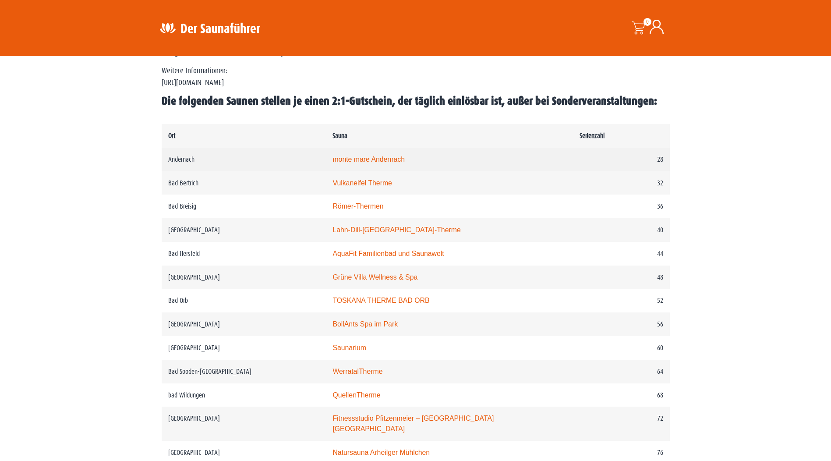
click at [339, 159] on link "monte mare Andernach" at bounding box center [369, 159] width 72 height 7
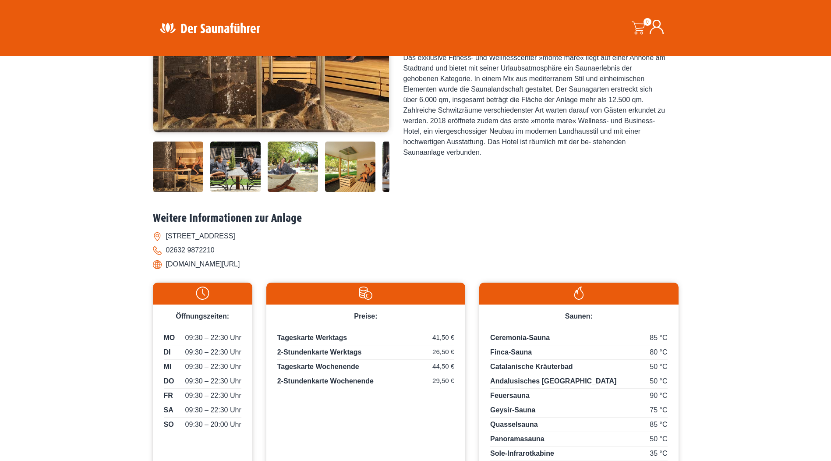
scroll to position [307, 0]
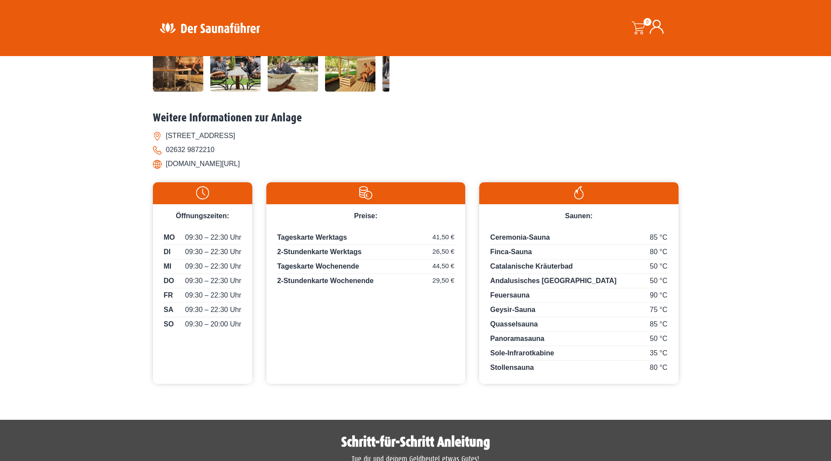
drag, startPoint x: 265, startPoint y: 164, endPoint x: 169, endPoint y: 167, distance: 95.6
click at [169, 167] on li "[DOMAIN_NAME][URL]" at bounding box center [416, 164] width 526 height 14
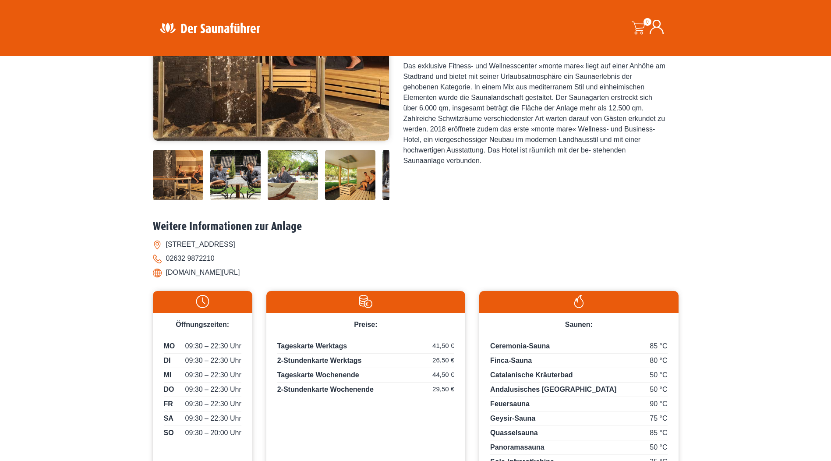
scroll to position [88, 0]
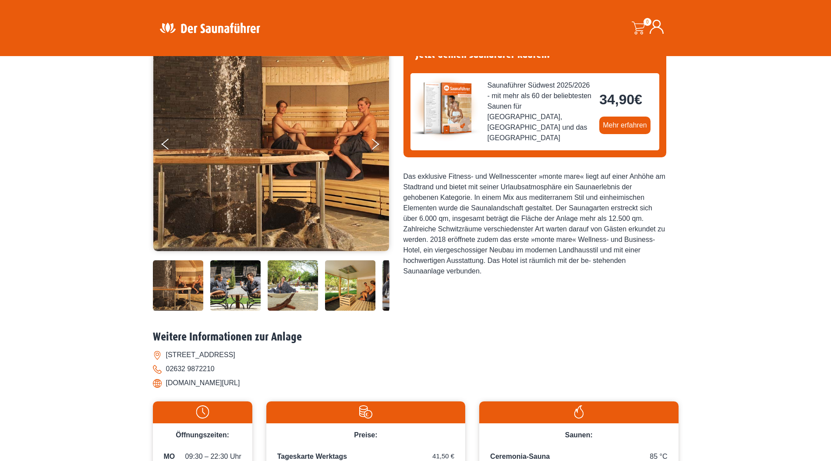
click at [196, 282] on img at bounding box center [178, 285] width 50 height 50
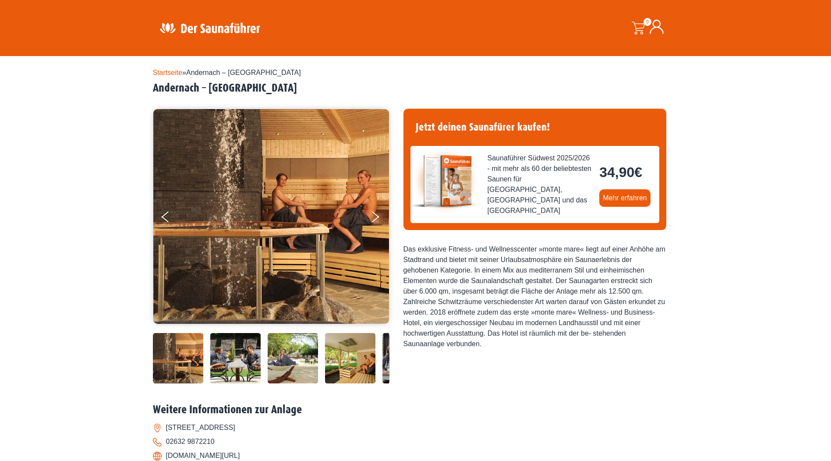
scroll to position [0, 0]
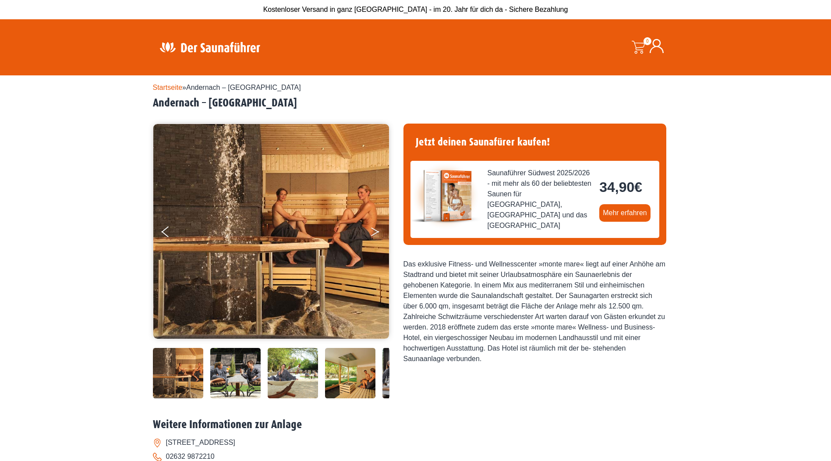
click at [371, 234] on button "Next" at bounding box center [381, 234] width 22 height 22
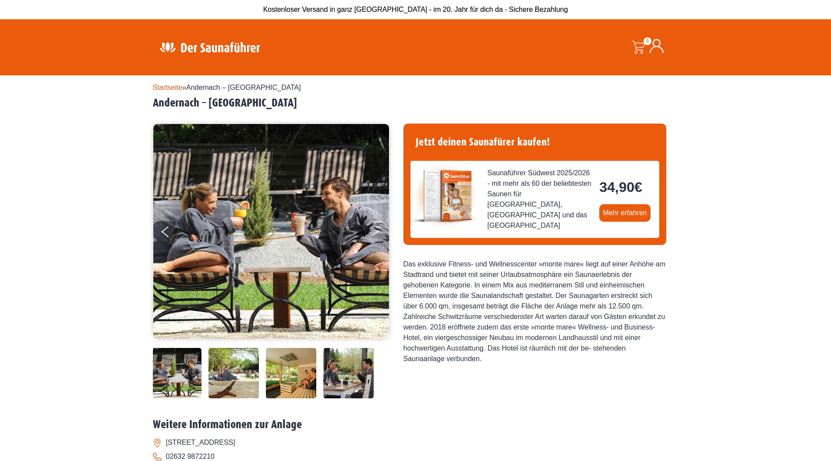
click at [371, 234] on button "Next" at bounding box center [381, 234] width 22 height 22
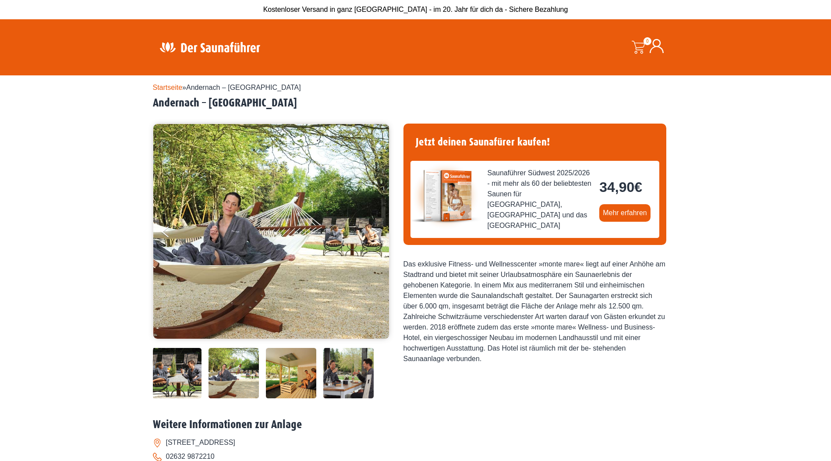
click at [371, 234] on button "Next" at bounding box center [381, 234] width 22 height 22
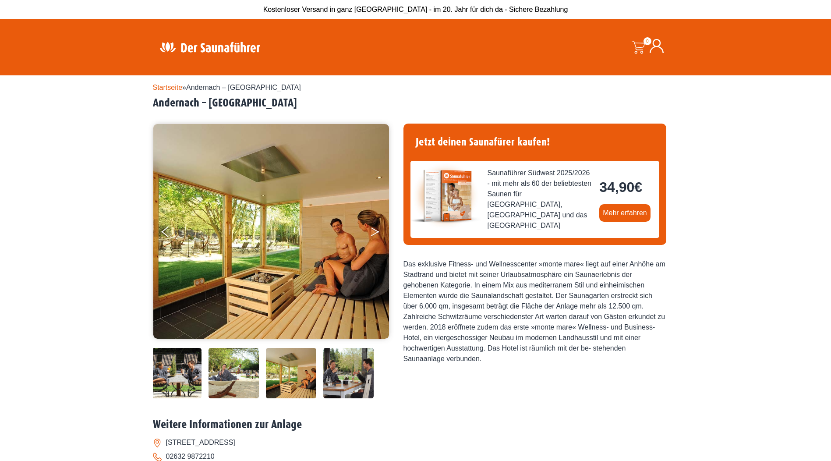
click at [371, 234] on button "Next" at bounding box center [381, 234] width 22 height 22
